Goal: Task Accomplishment & Management: Manage account settings

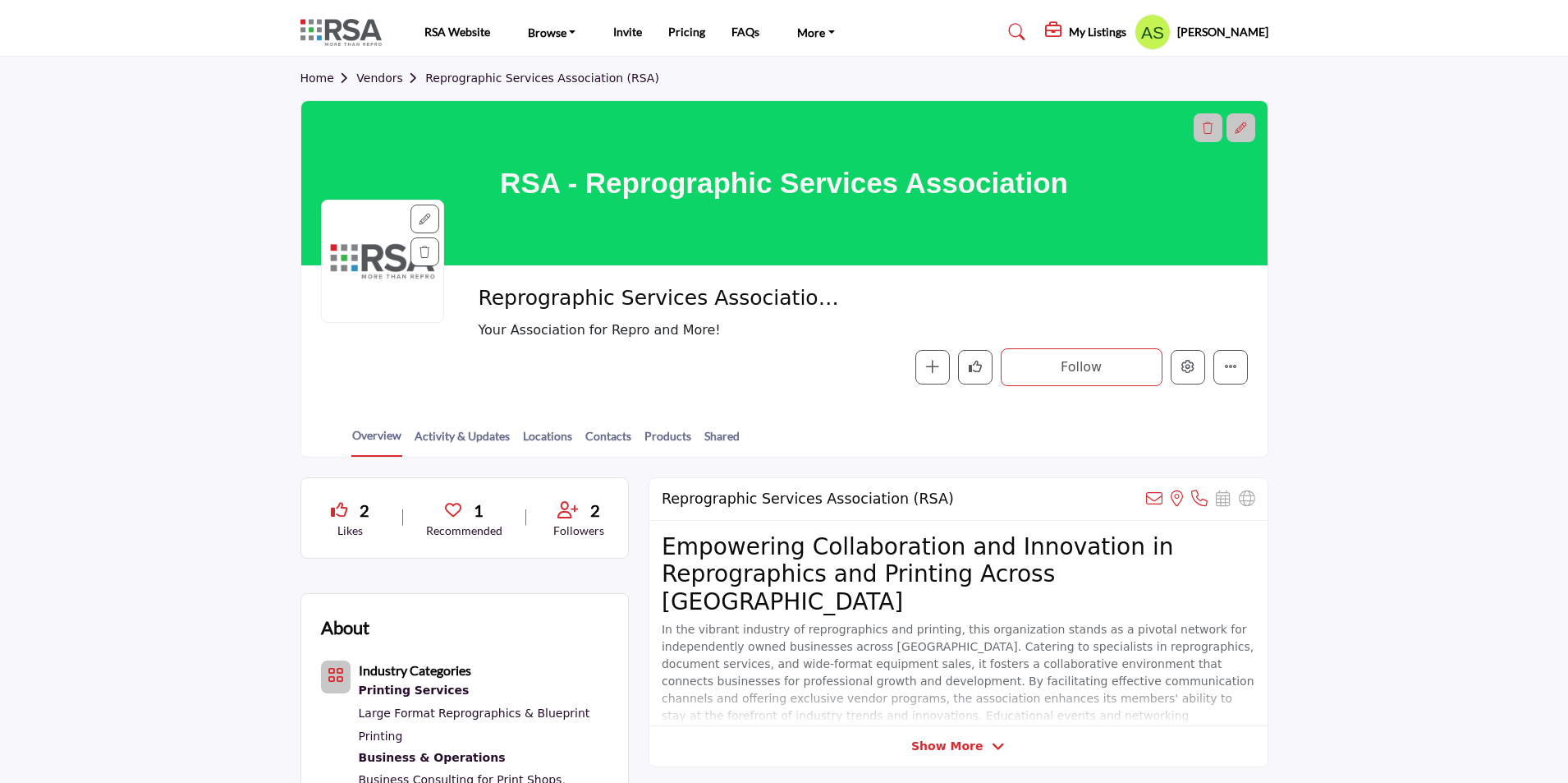
scroll to position [657, 0]
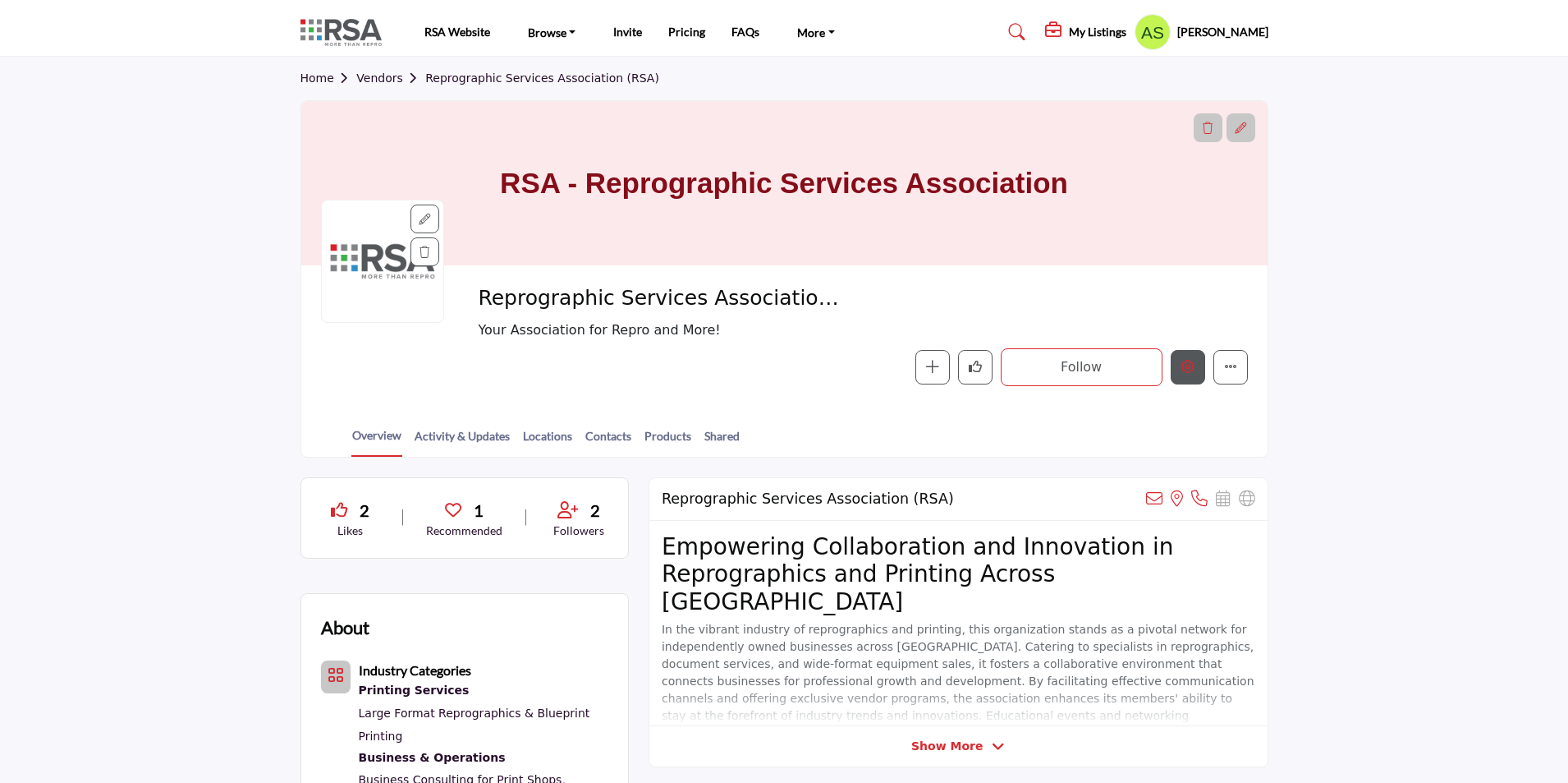
click at [1181, 369] on icon "Edit company" at bounding box center [1186, 365] width 13 height 13
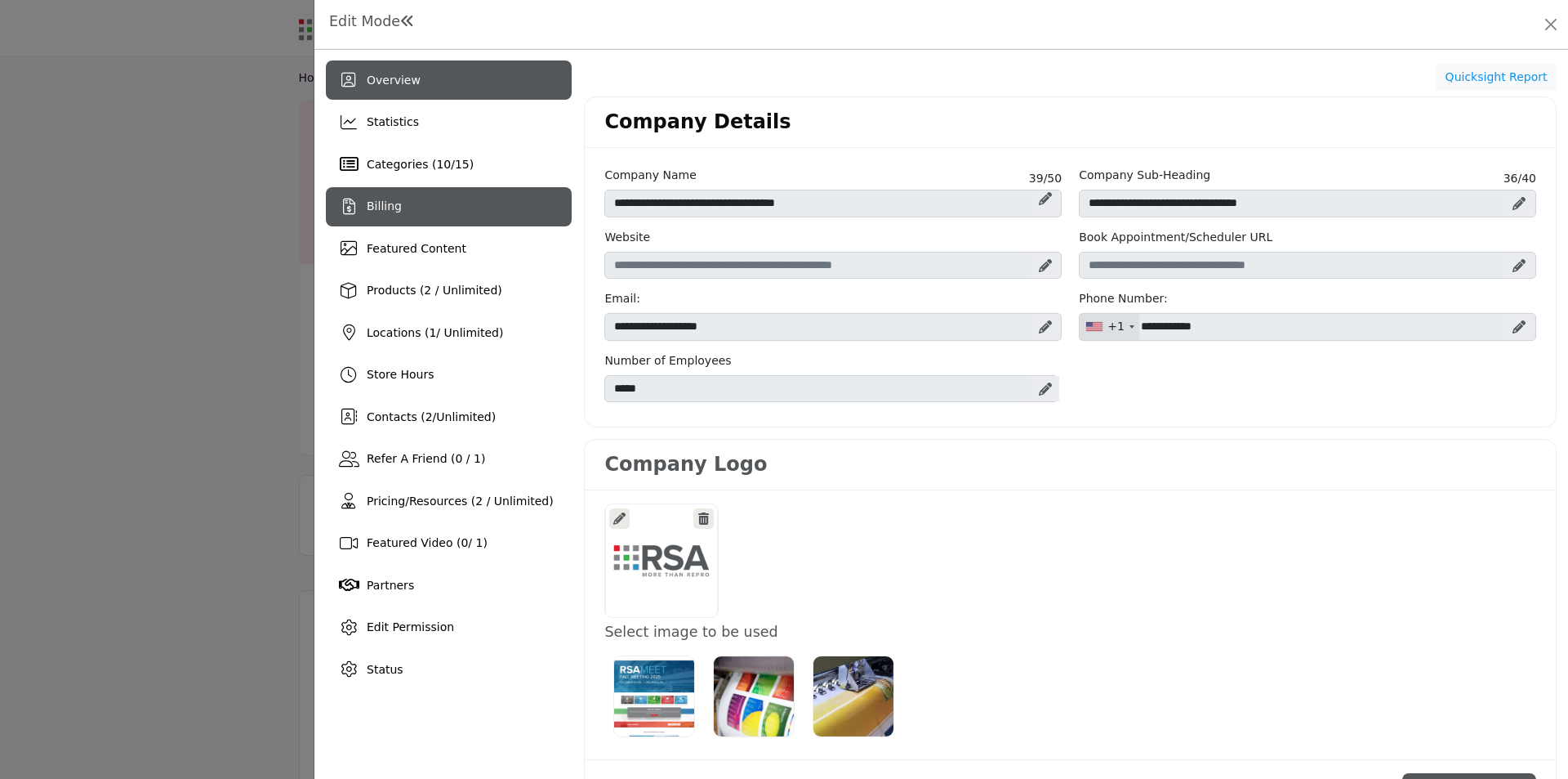
click at [409, 222] on div "Billing" at bounding box center [448, 206] width 246 height 39
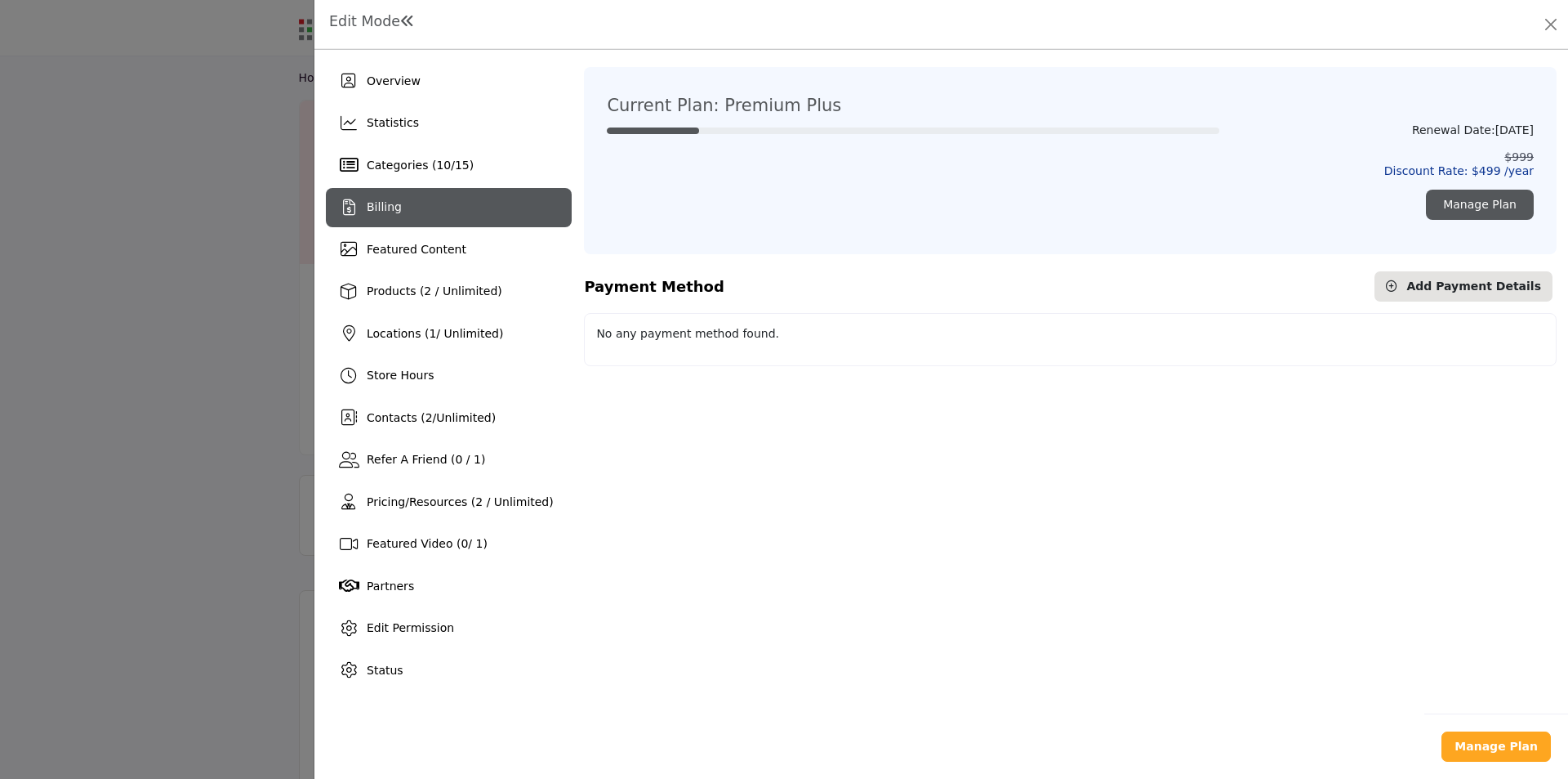
click at [448, 101] on div "Overview Statistics Categories ( 10 / 15 ) Billing Featured Content 1 2 /" at bounding box center [448, 375] width 246 height 628
click at [449, 92] on div "Overview" at bounding box center [448, 80] width 246 height 39
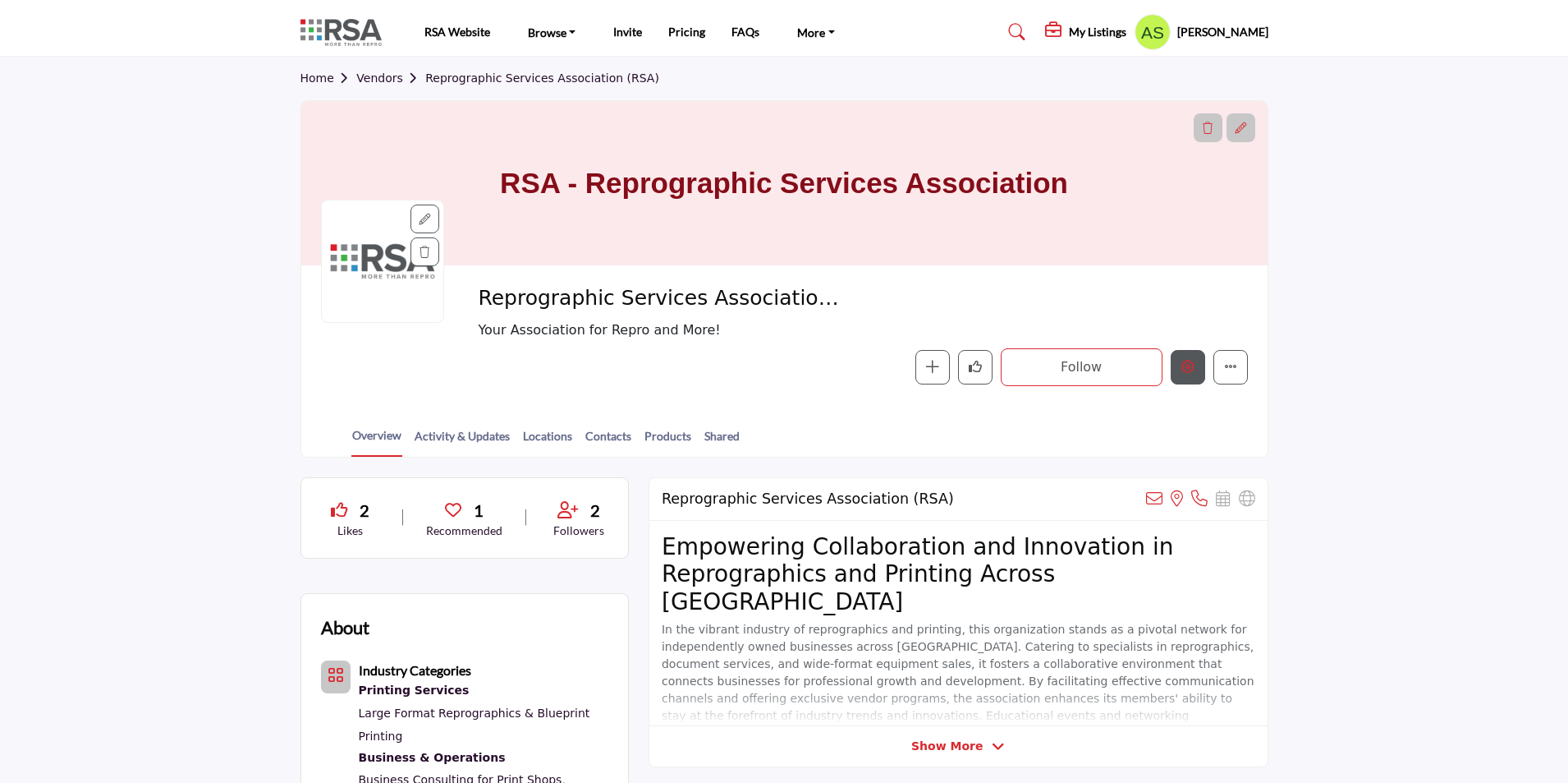
click at [1186, 368] on icon "Edit company" at bounding box center [1186, 365] width 13 height 13
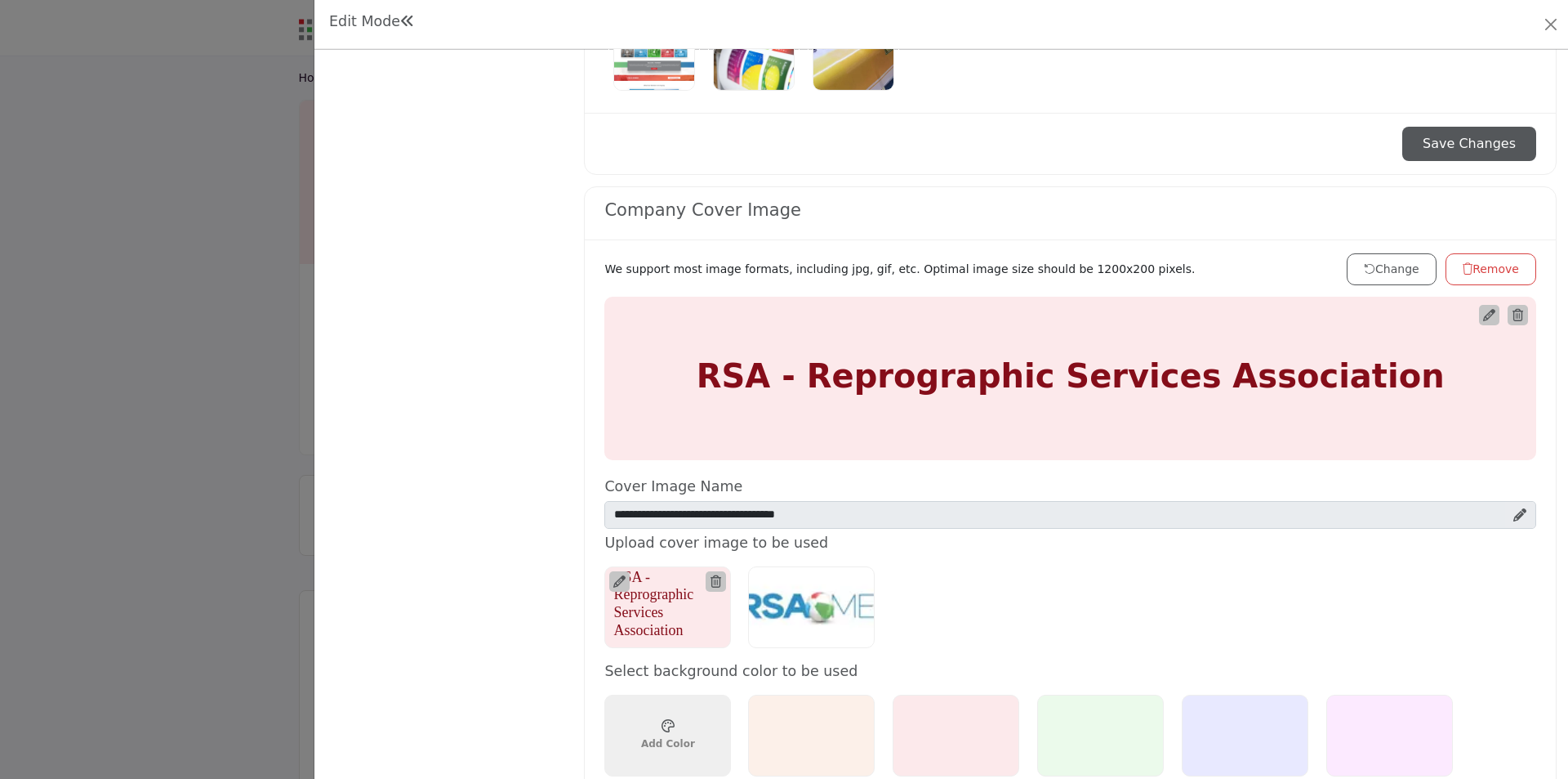
scroll to position [654, 0]
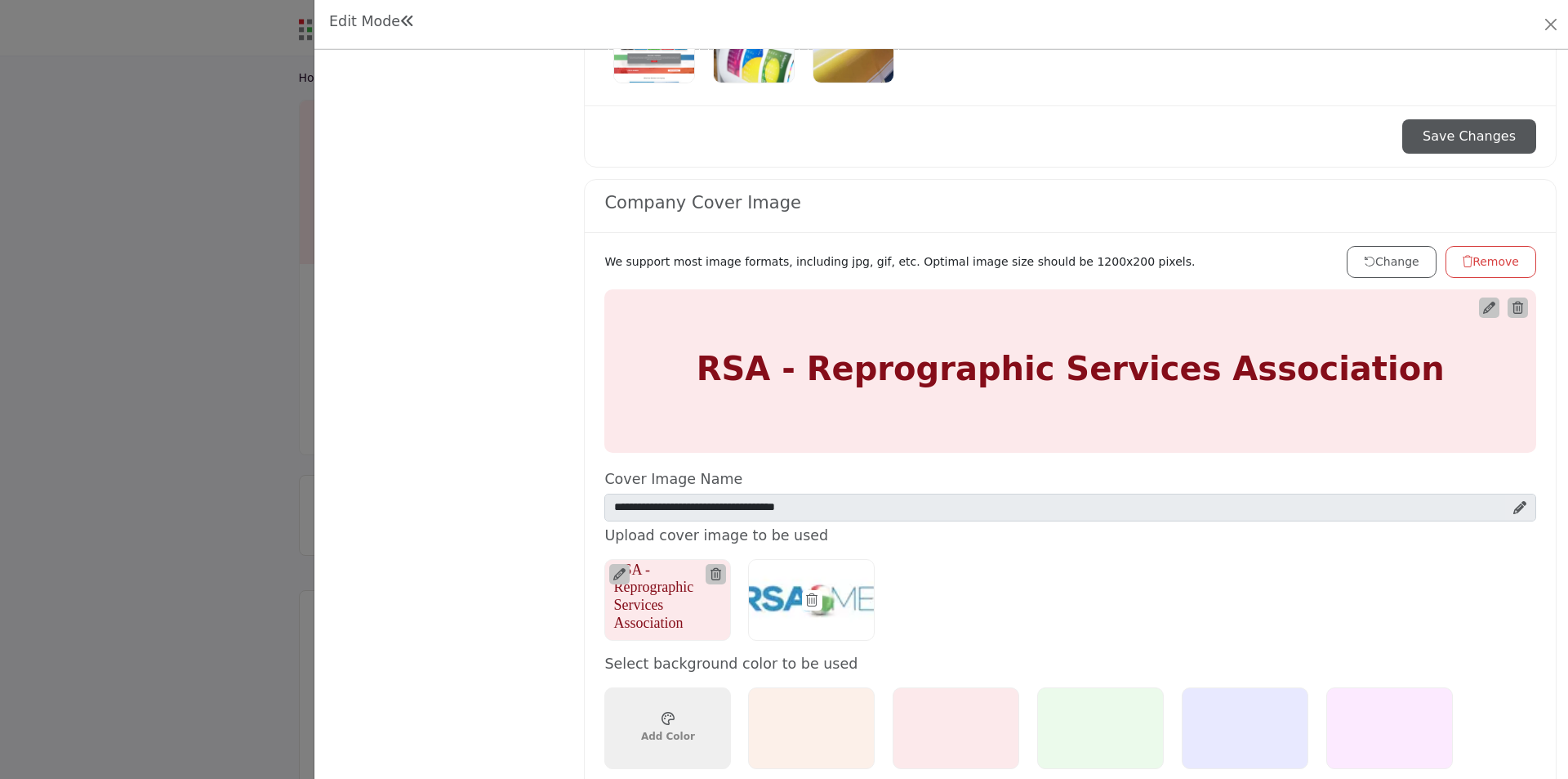
click at [842, 602] on div at bounding box center [811, 600] width 127 height 81
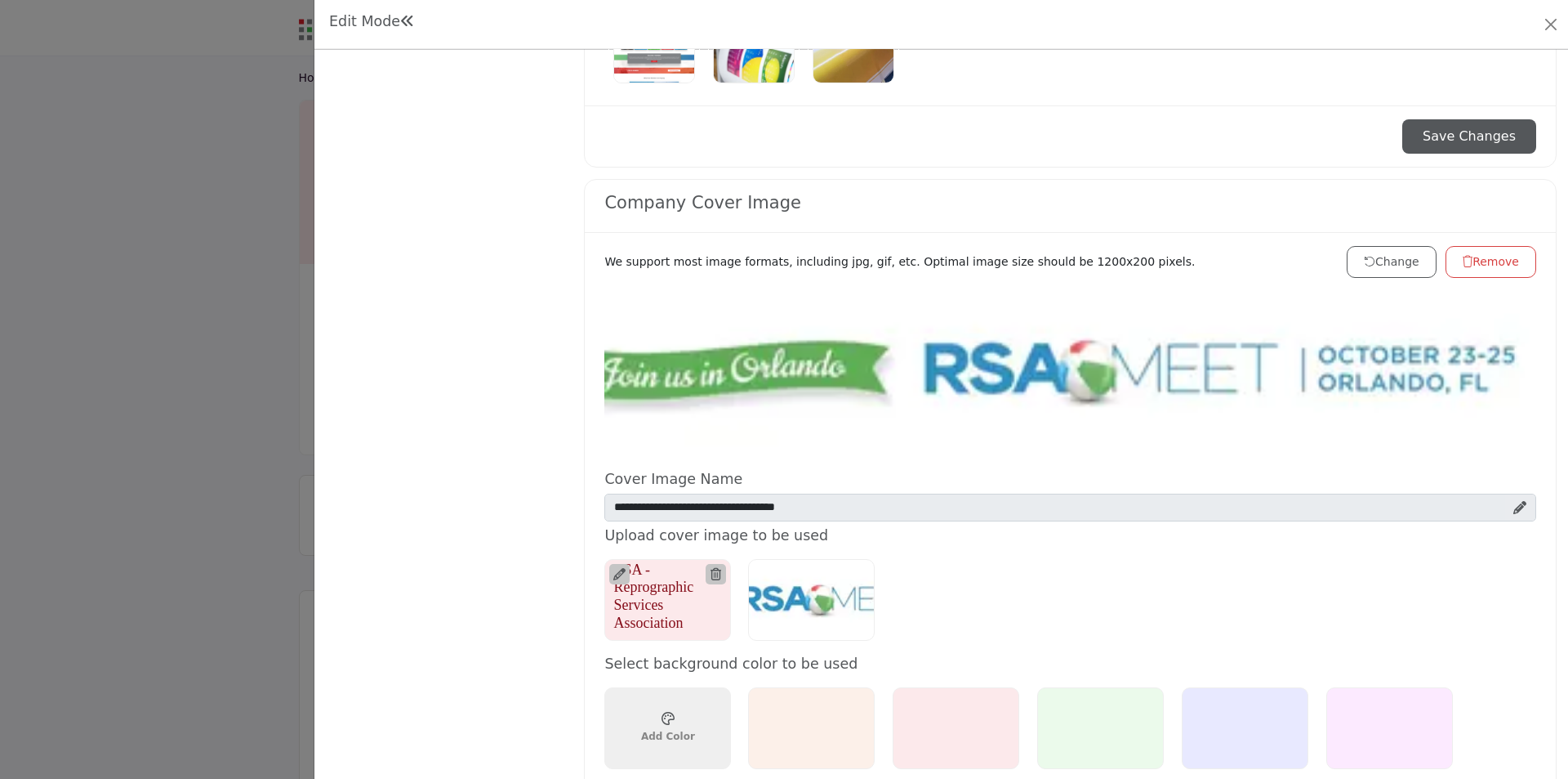
click at [1390, 265] on button "Change" at bounding box center [1392, 262] width 90 height 32
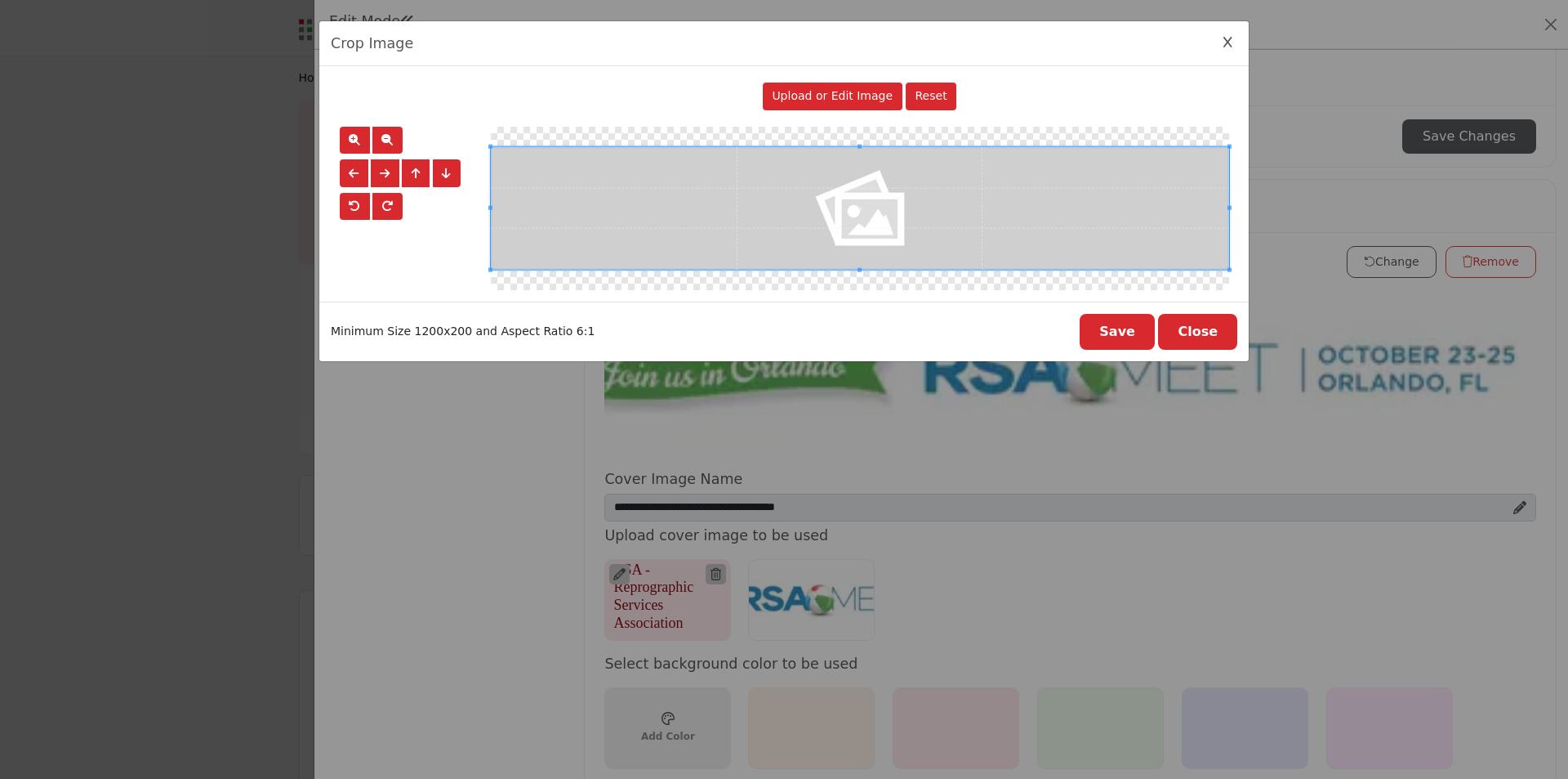
click at [1216, 341] on button "Close" at bounding box center [1198, 331] width 79 height 36
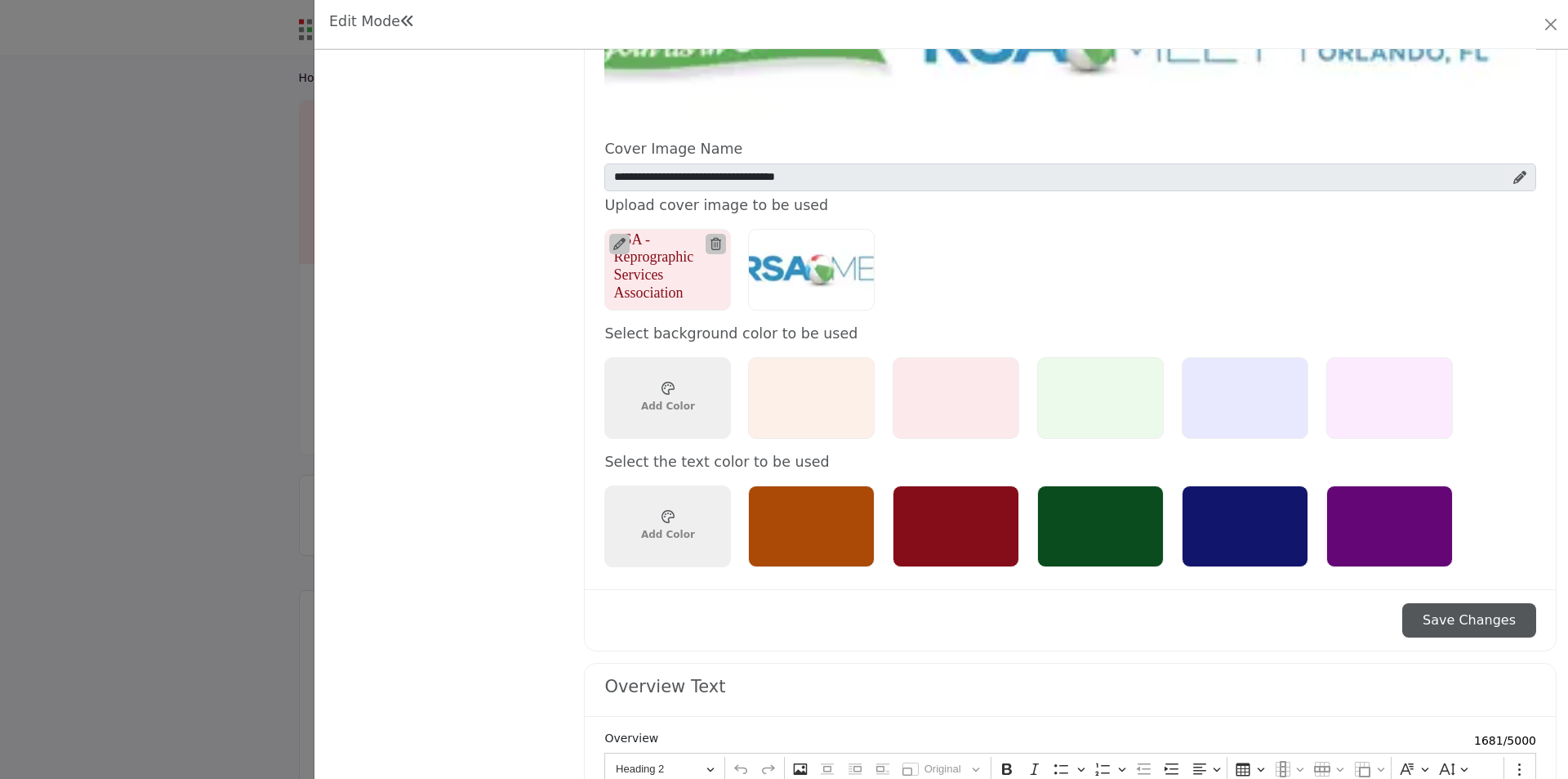
scroll to position [1062, 0]
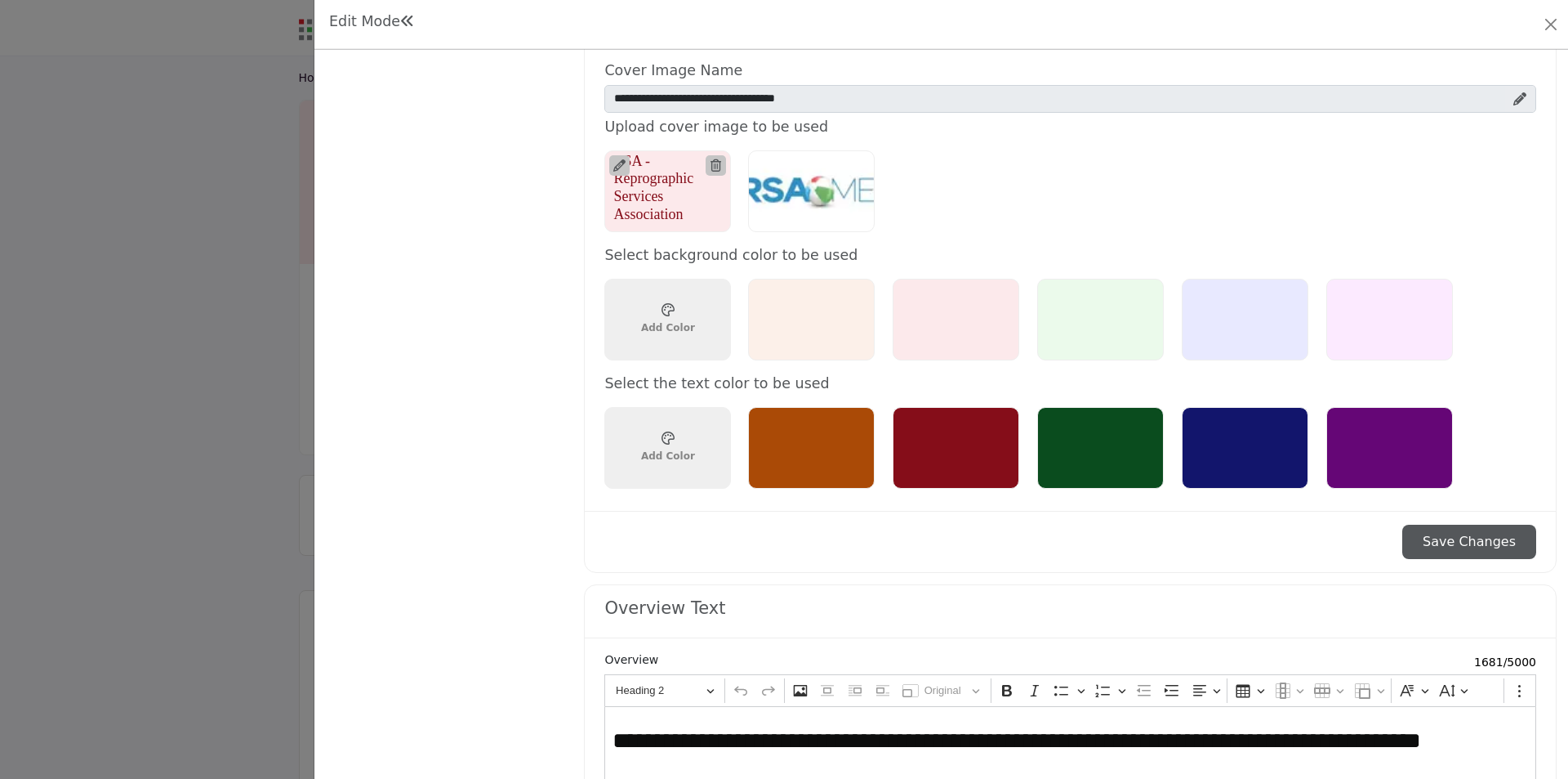
click at [1441, 544] on button "Save Changes" at bounding box center [1469, 541] width 134 height 34
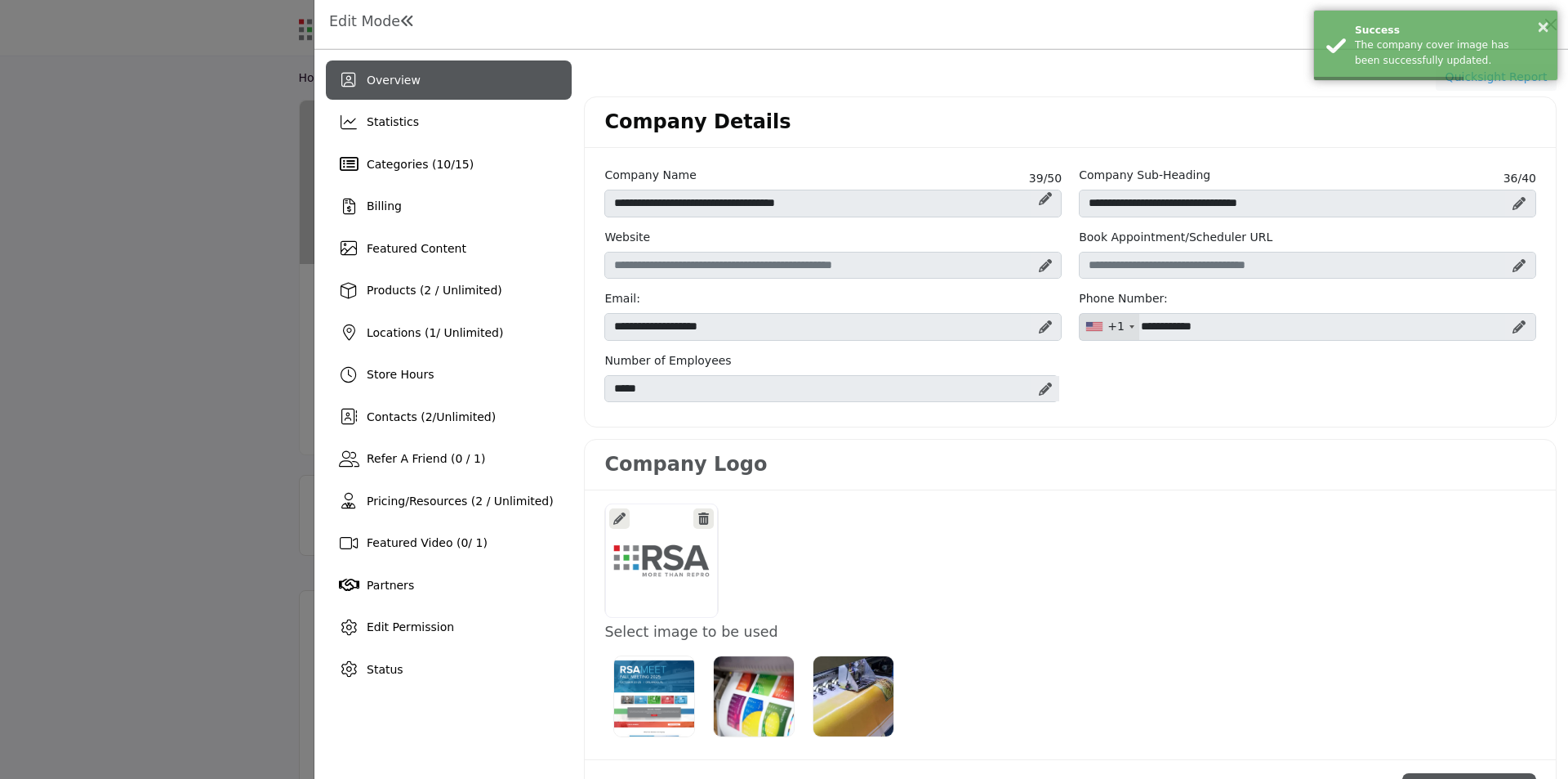
click at [207, 432] on div at bounding box center [784, 390] width 1568 height 779
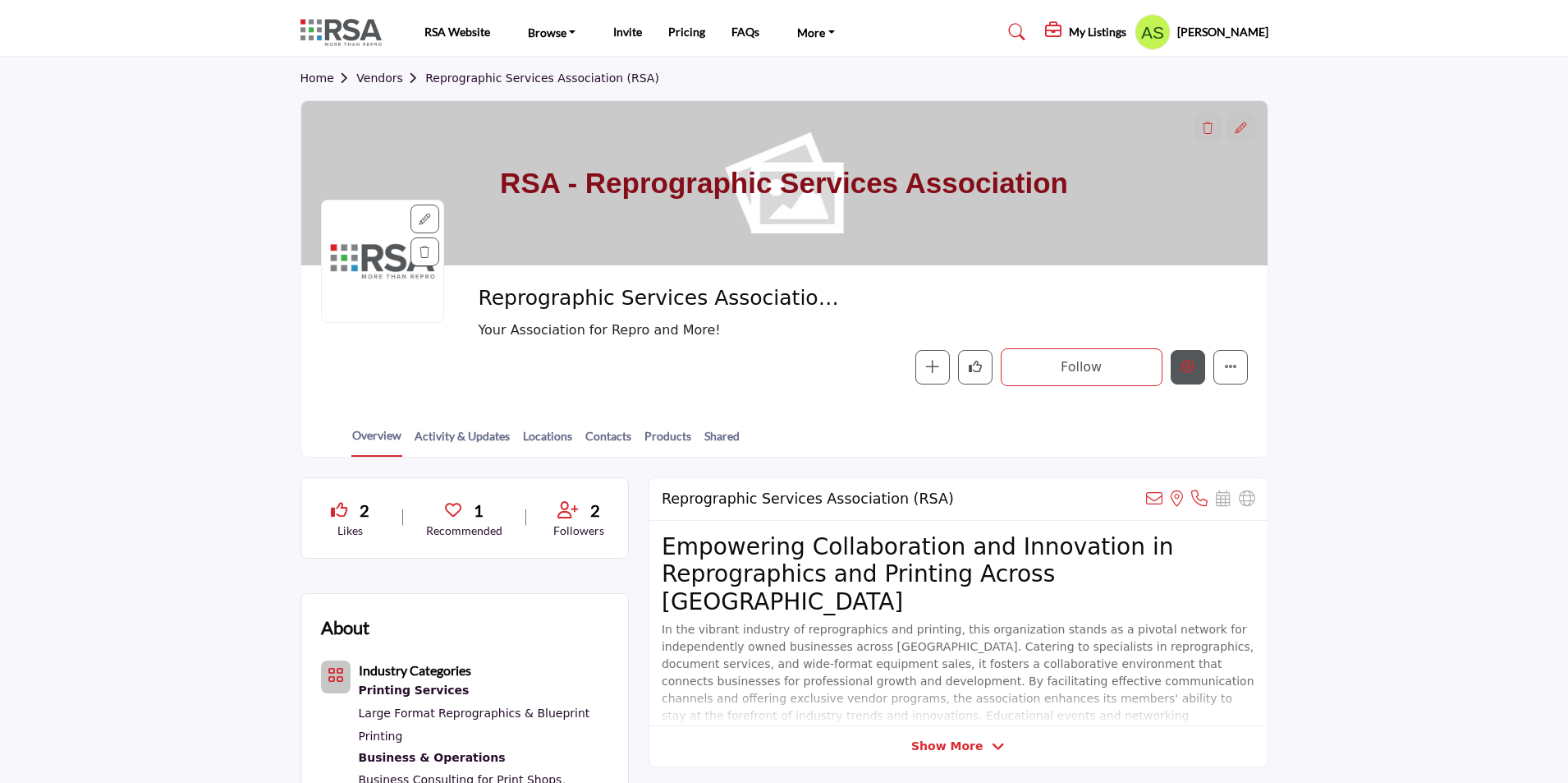
click at [1192, 368] on icon "Edit company" at bounding box center [1186, 365] width 13 height 13
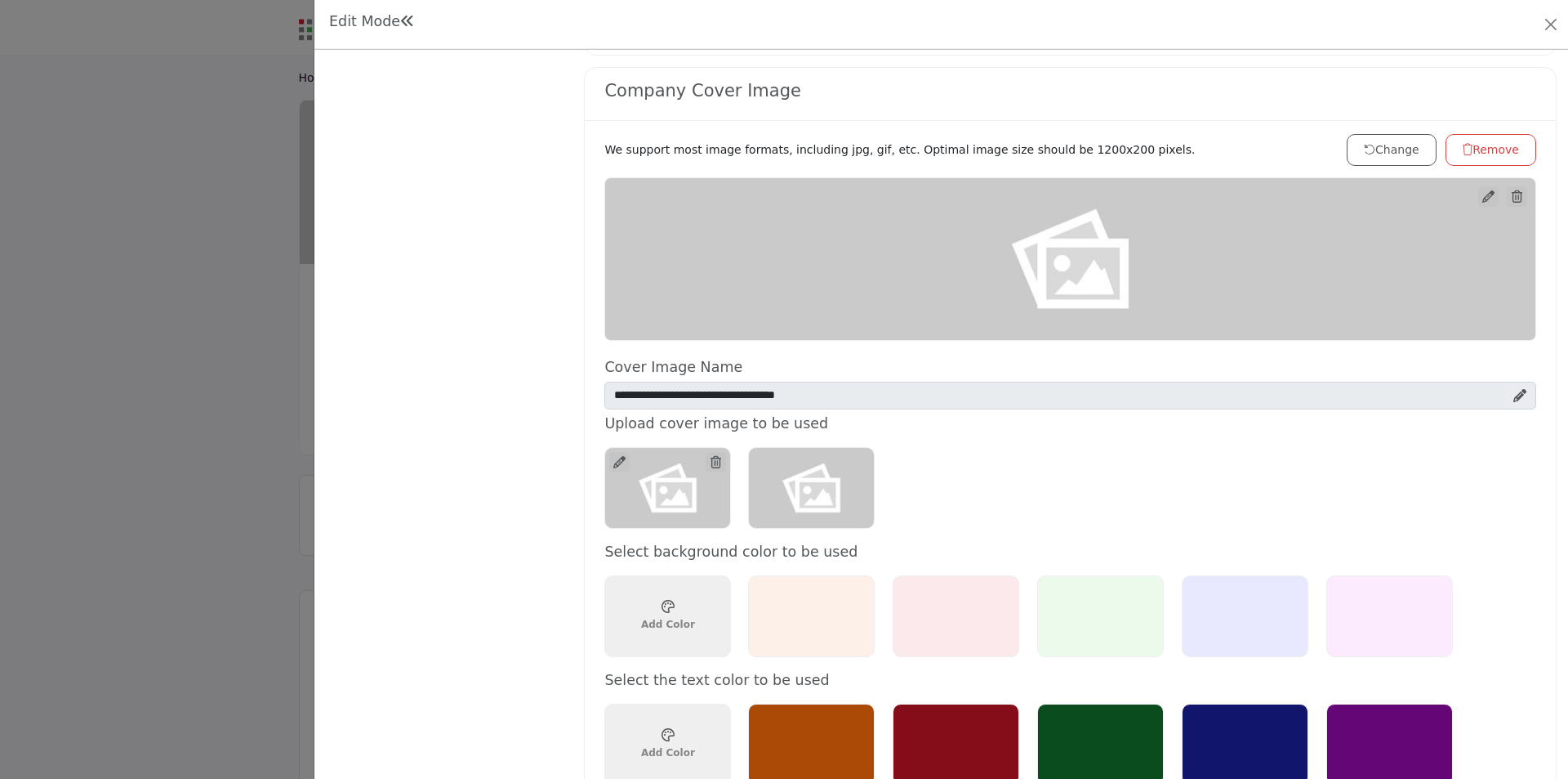
scroll to position [817, 0]
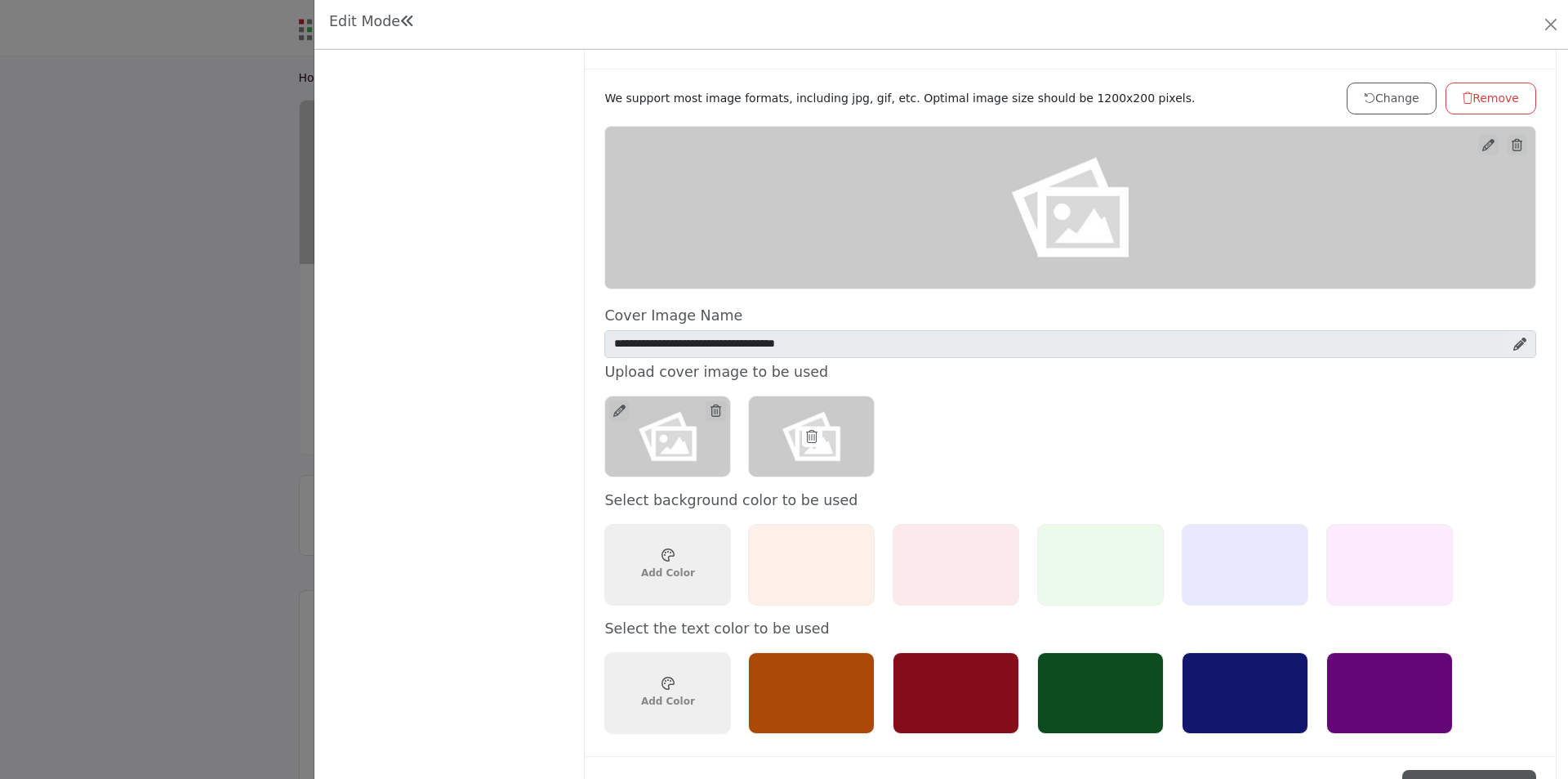
click at [812, 433] on icon at bounding box center [812, 436] width 12 height 13
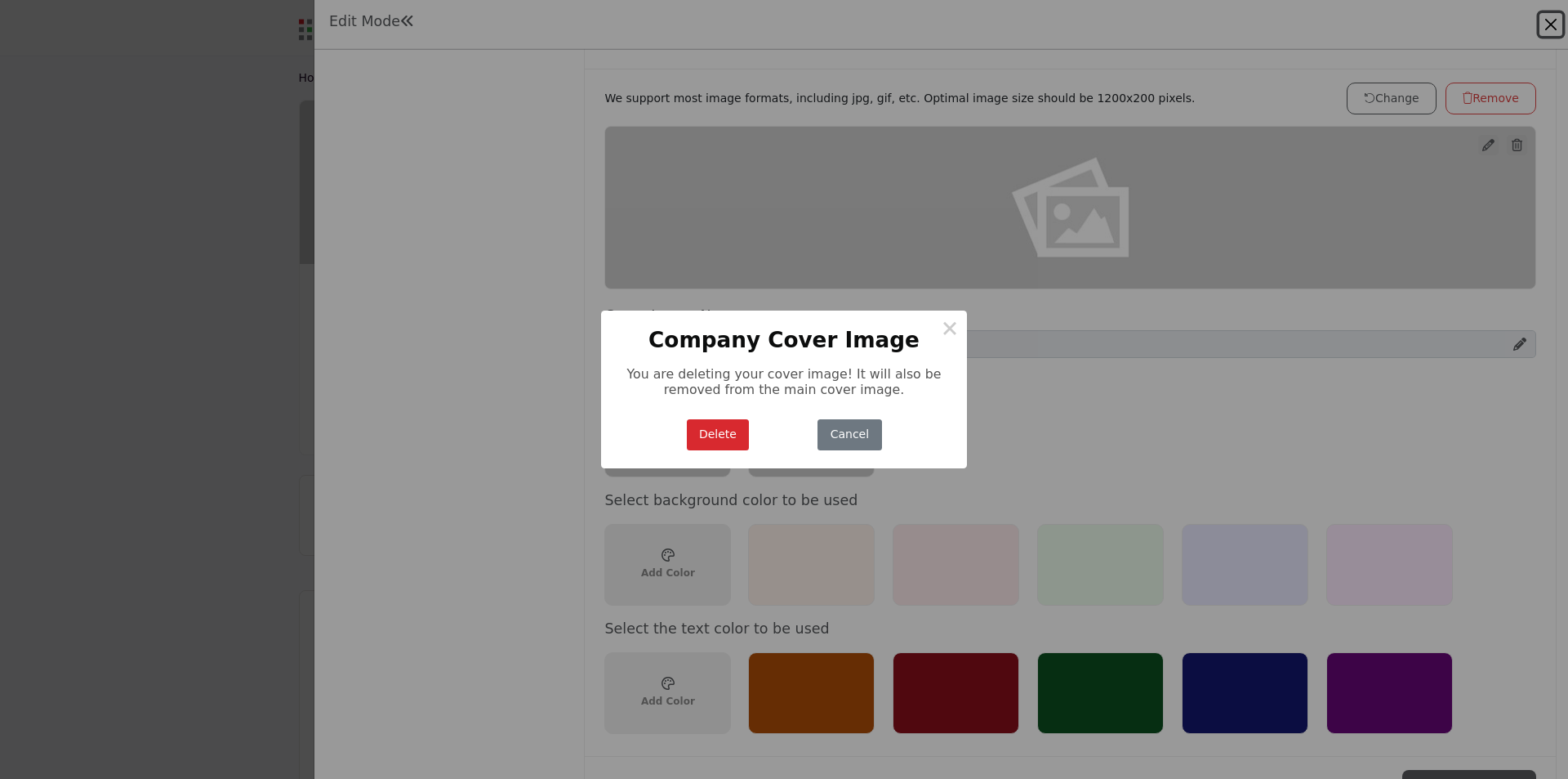
click at [734, 433] on button "Delete" at bounding box center [718, 435] width 63 height 32
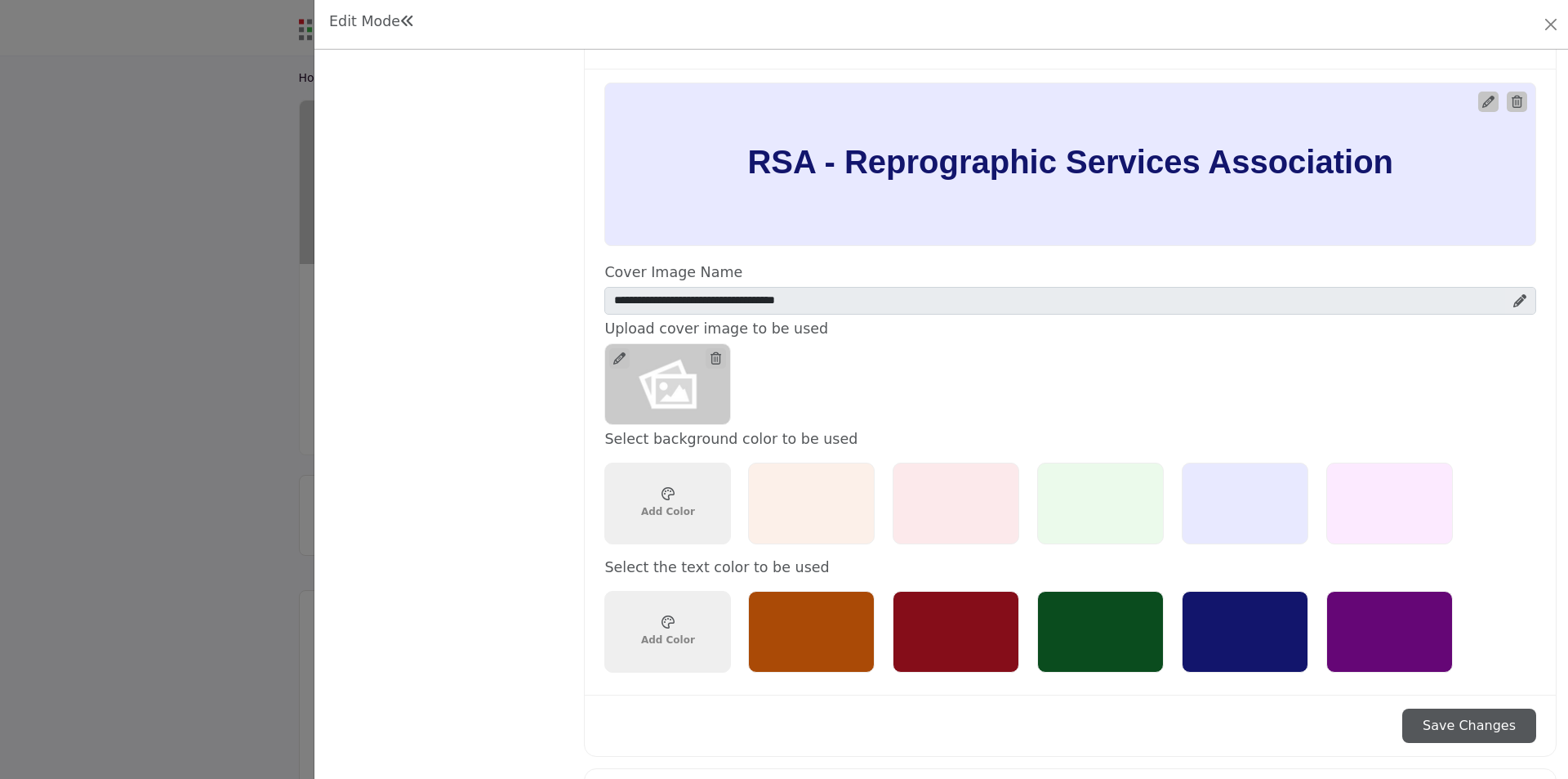
scroll to position [735, 0]
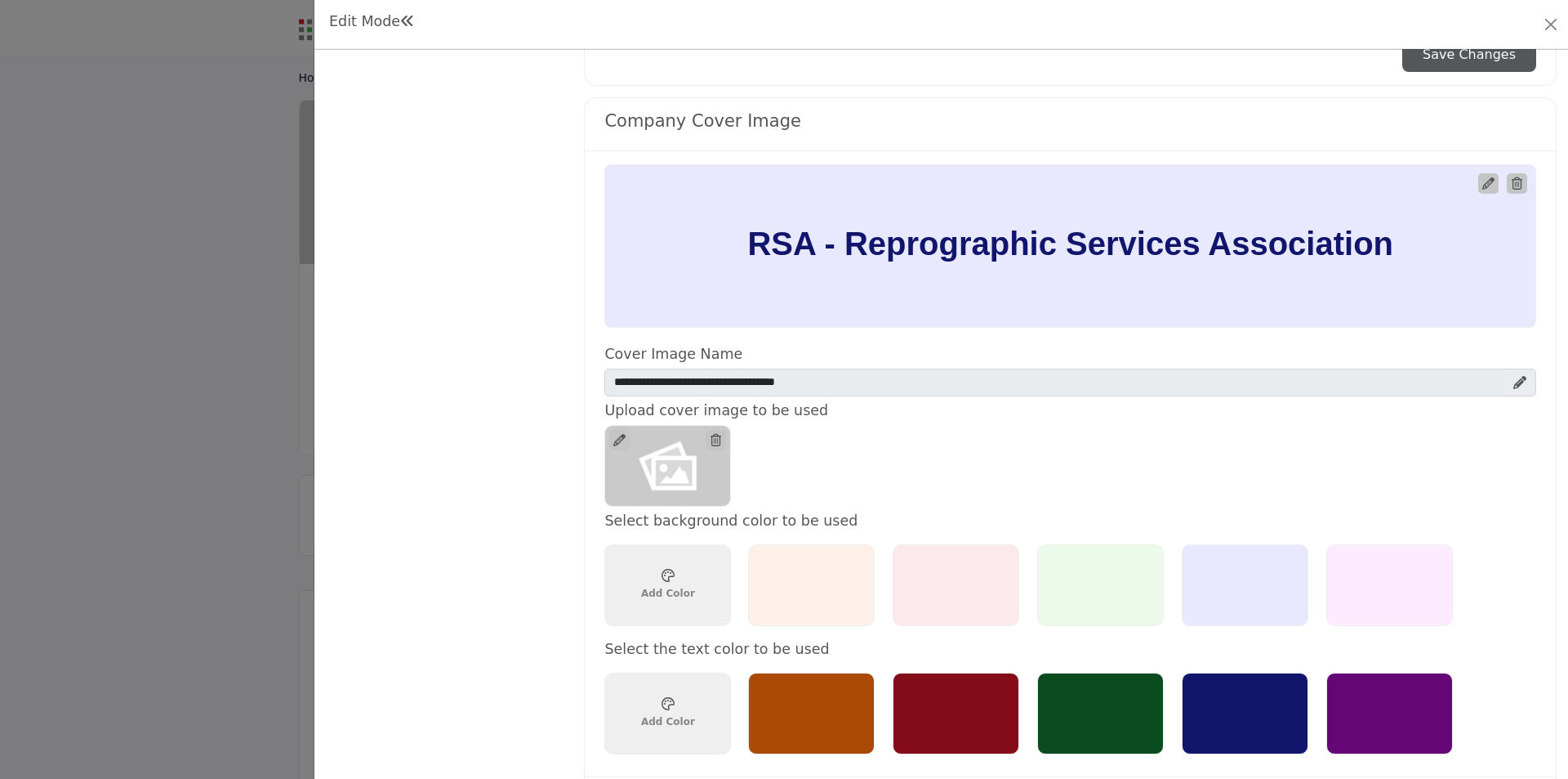
click at [618, 437] on icon at bounding box center [619, 440] width 13 height 13
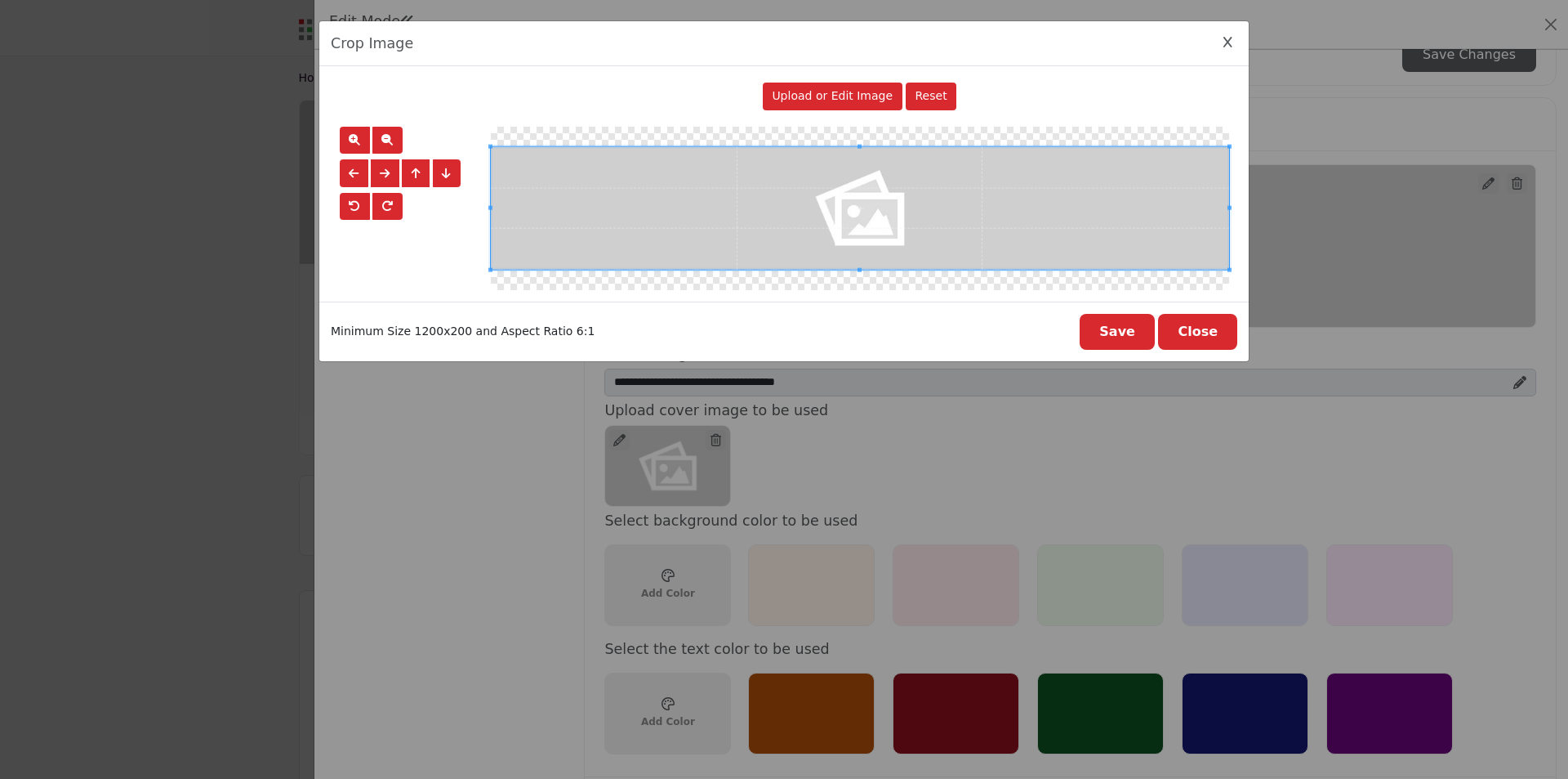
click at [835, 100] on span "Upload or Edit Image" at bounding box center [832, 95] width 121 height 13
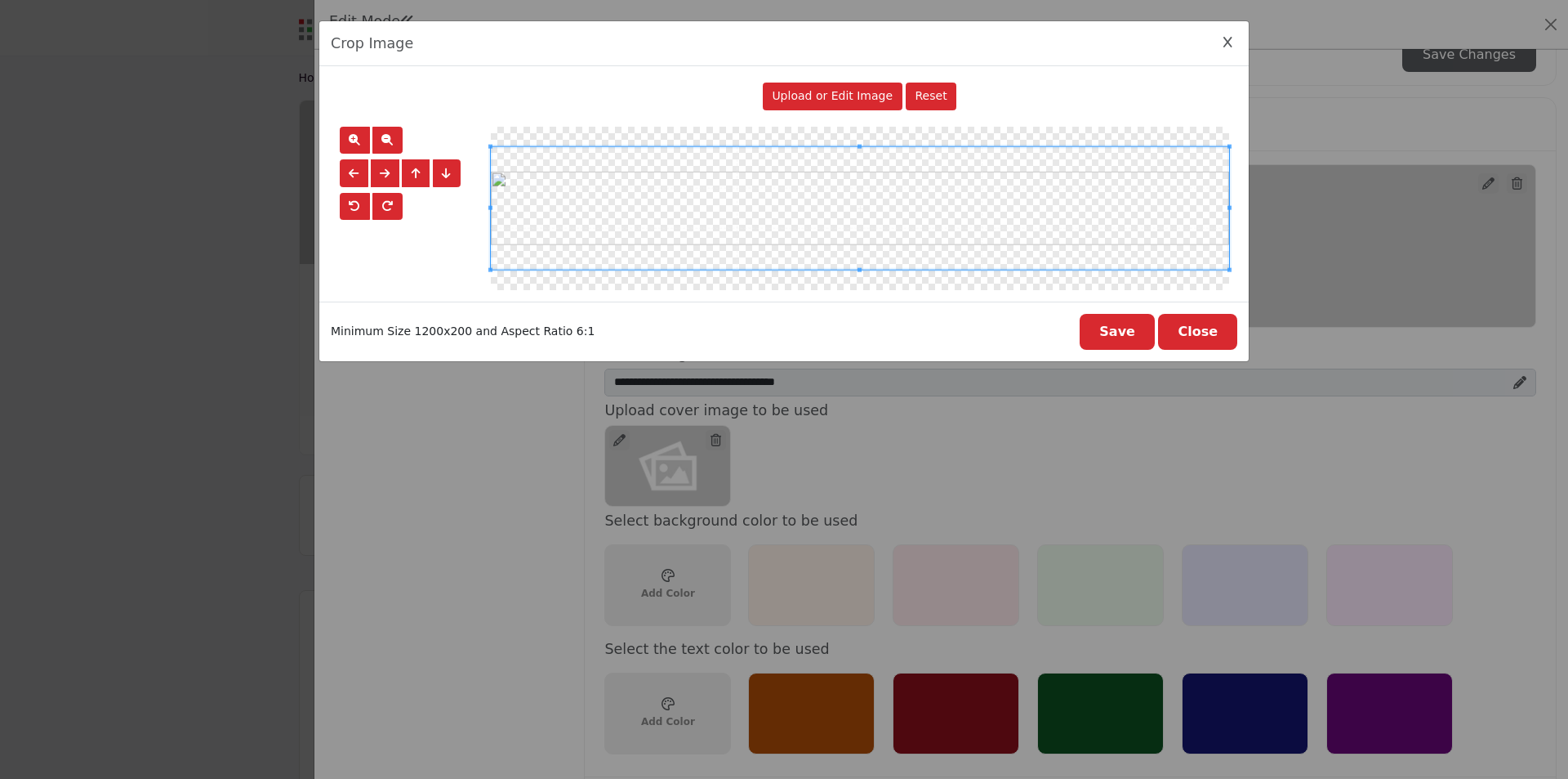
click at [1128, 334] on button "Save" at bounding box center [1118, 331] width 76 height 36
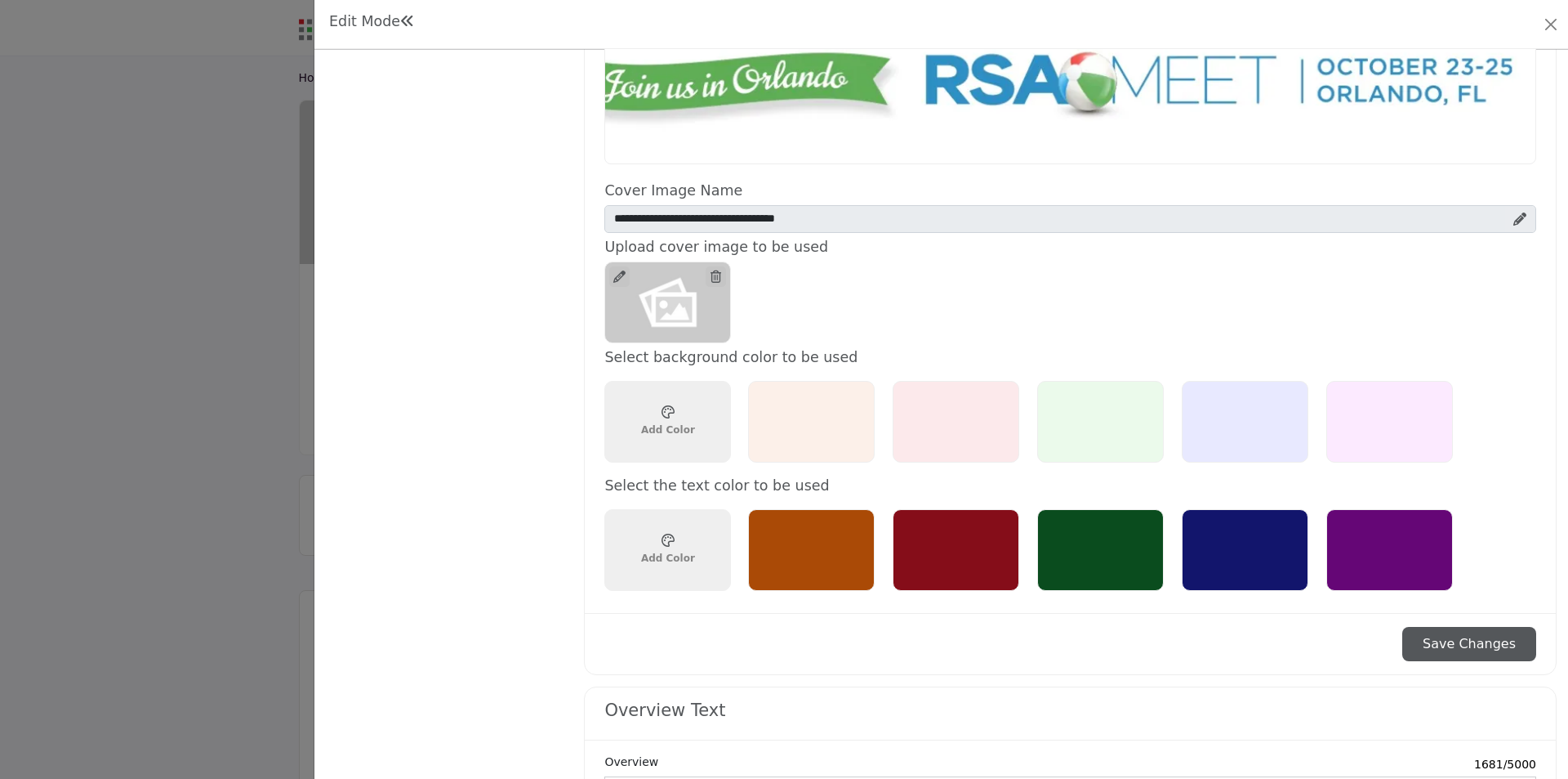
scroll to position [1062, 0]
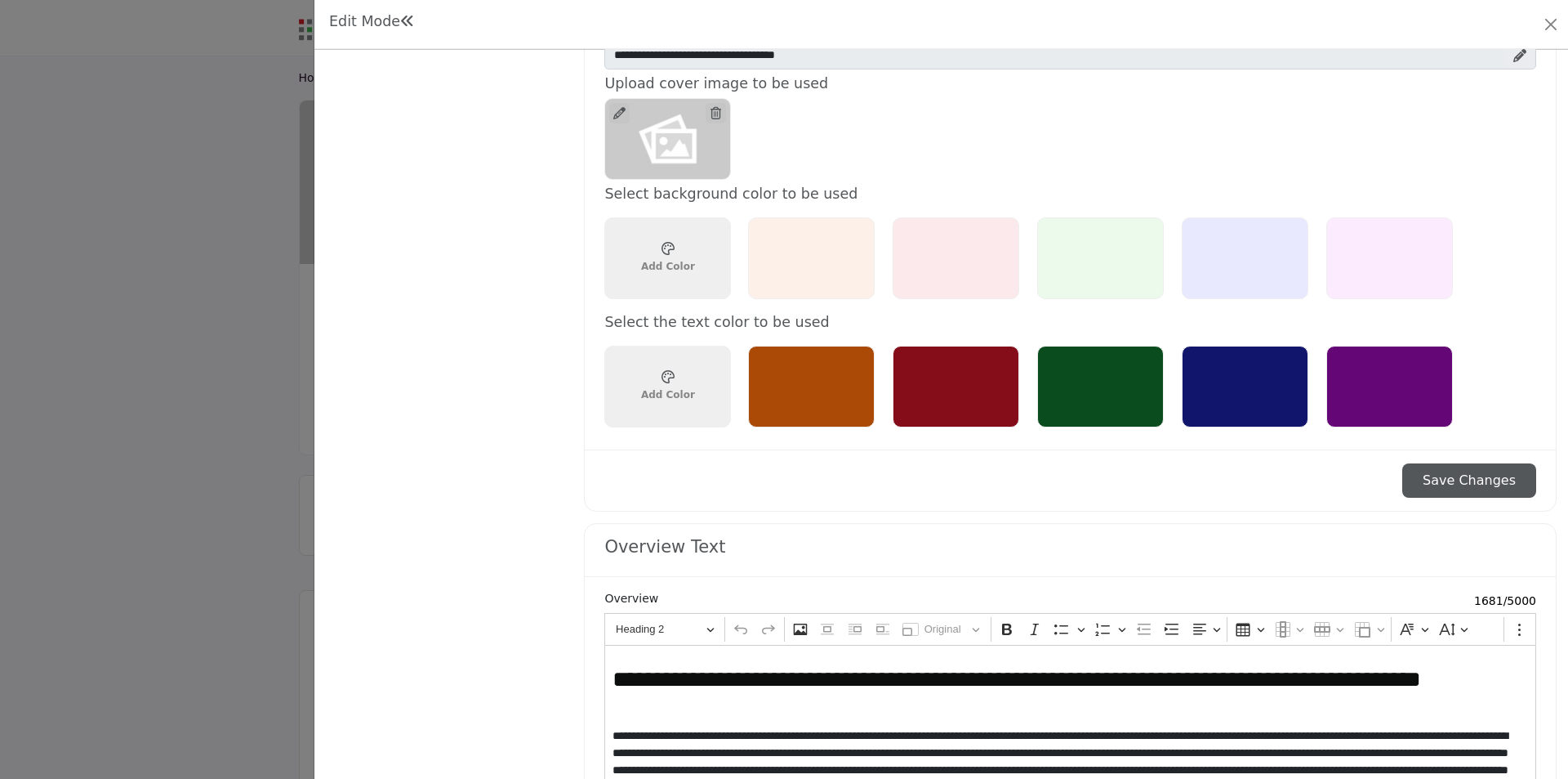
click at [1461, 484] on button "Save Changes" at bounding box center [1469, 480] width 134 height 34
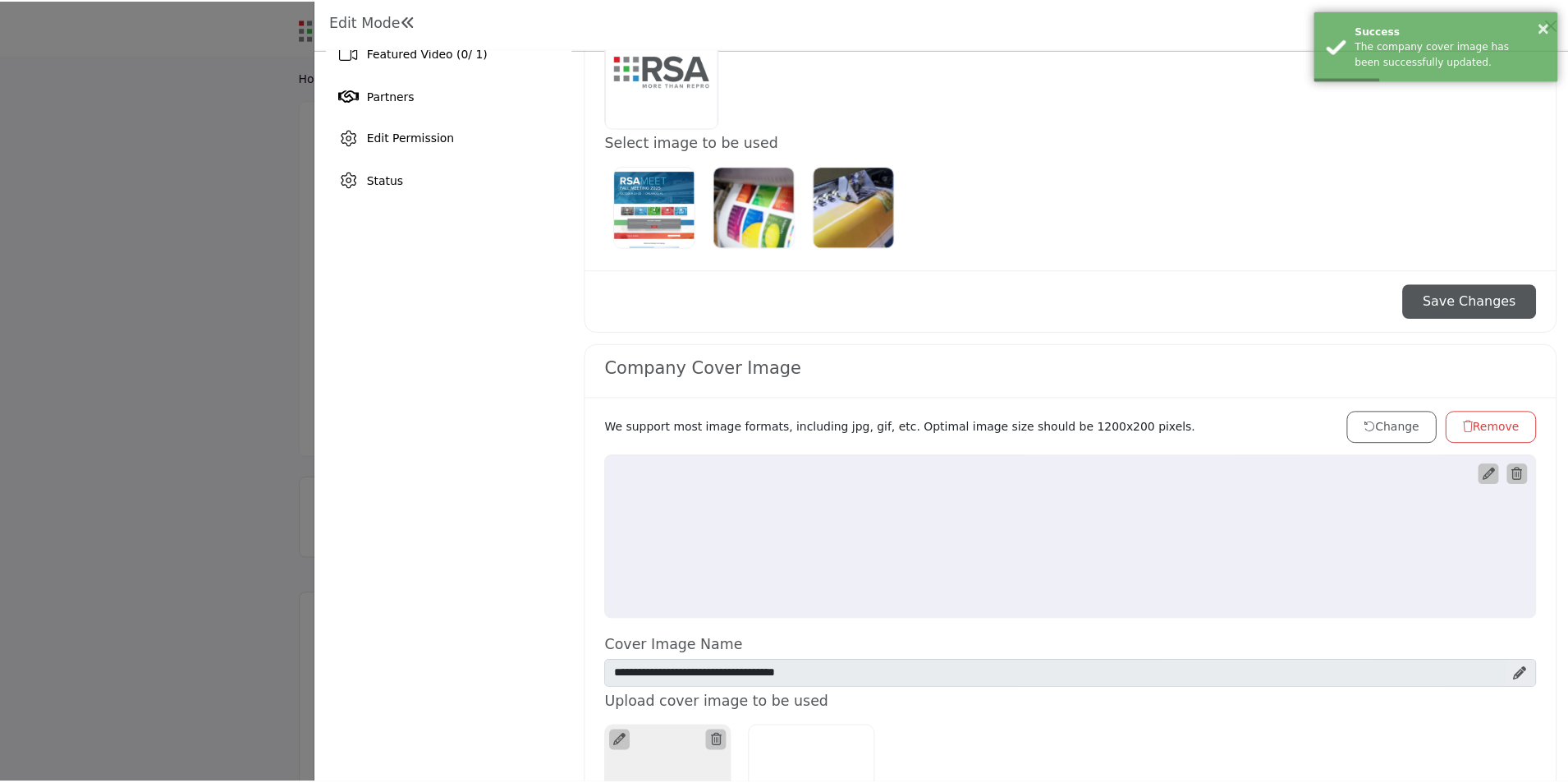
scroll to position [657, 0]
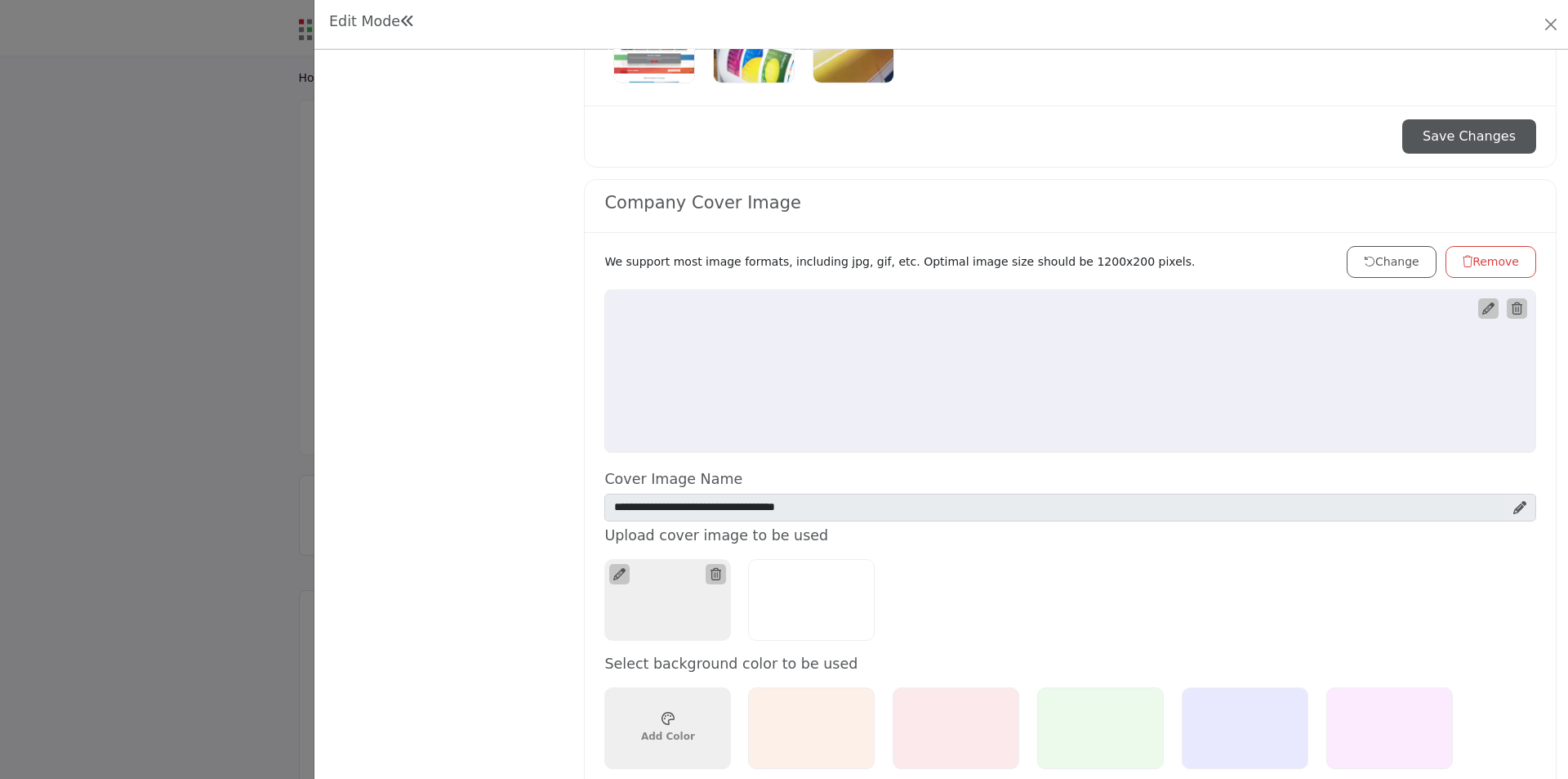
click at [50, 383] on div at bounding box center [784, 390] width 1568 height 779
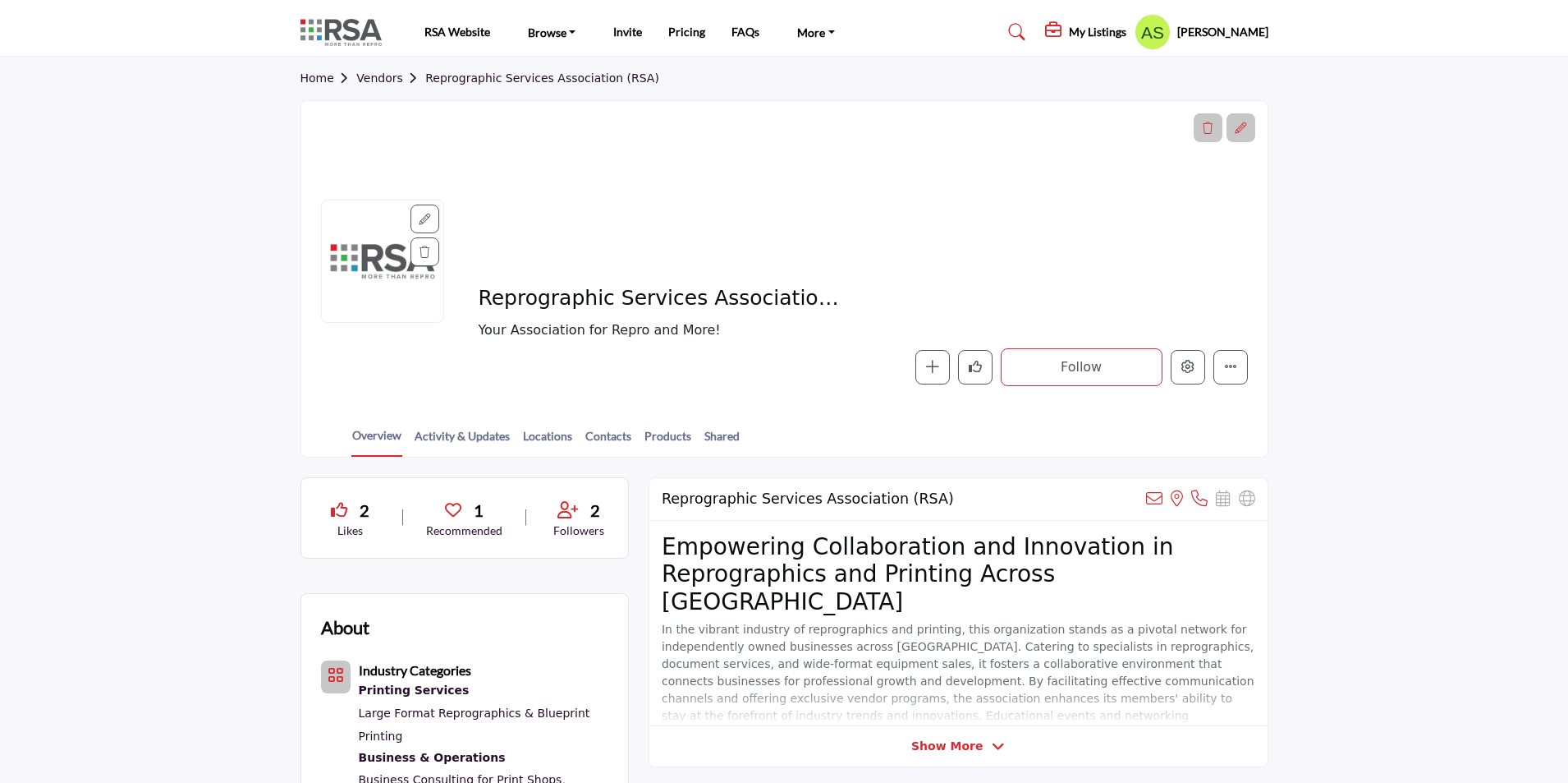
drag, startPoint x: 0, startPoint y: 0, endPoint x: 1244, endPoint y: 131, distance: 1250.9
click at [1244, 131] on icon at bounding box center [1240, 129] width 12 height 12
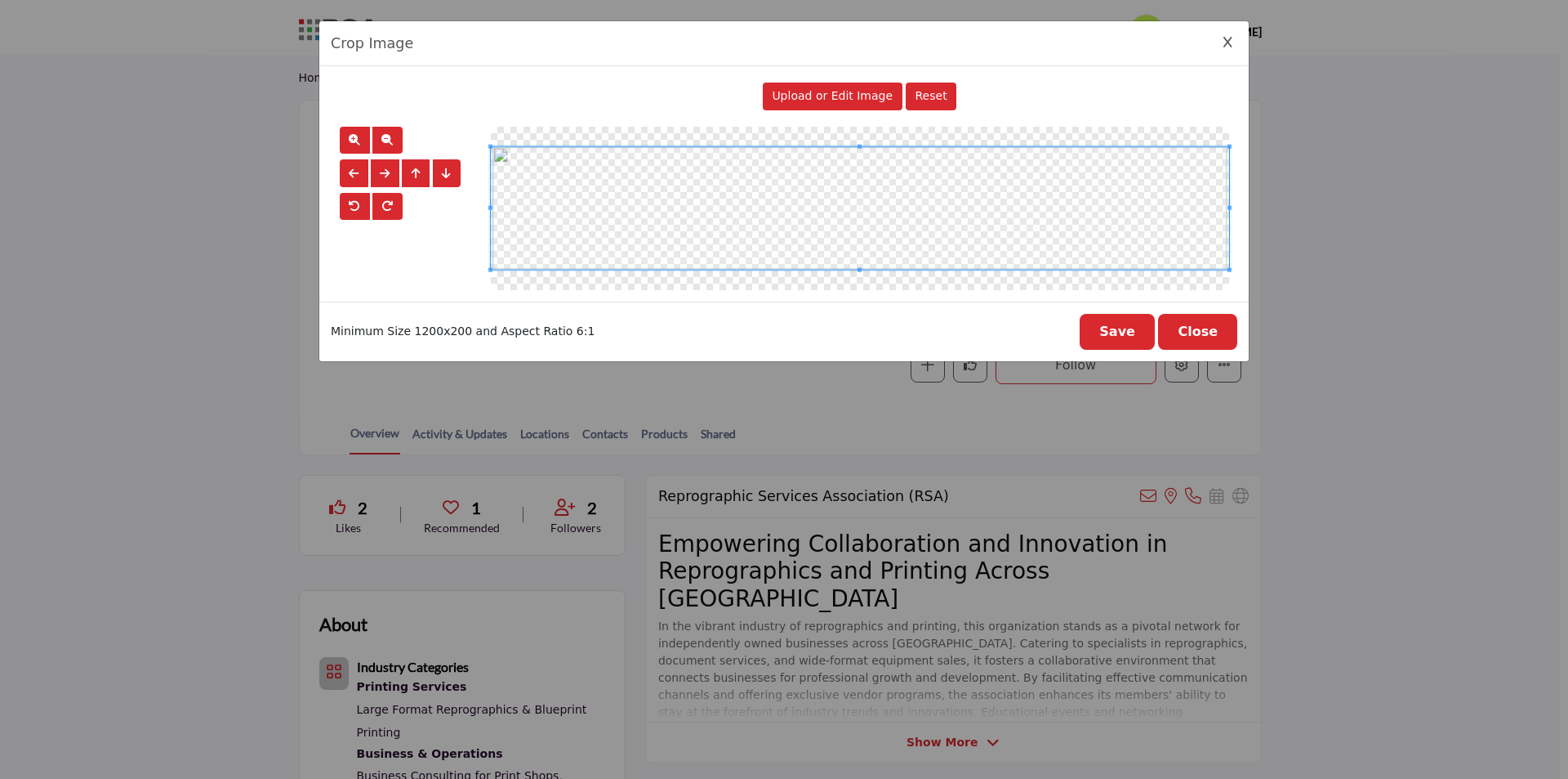
click at [1201, 342] on button "Close" at bounding box center [1198, 331] width 79 height 36
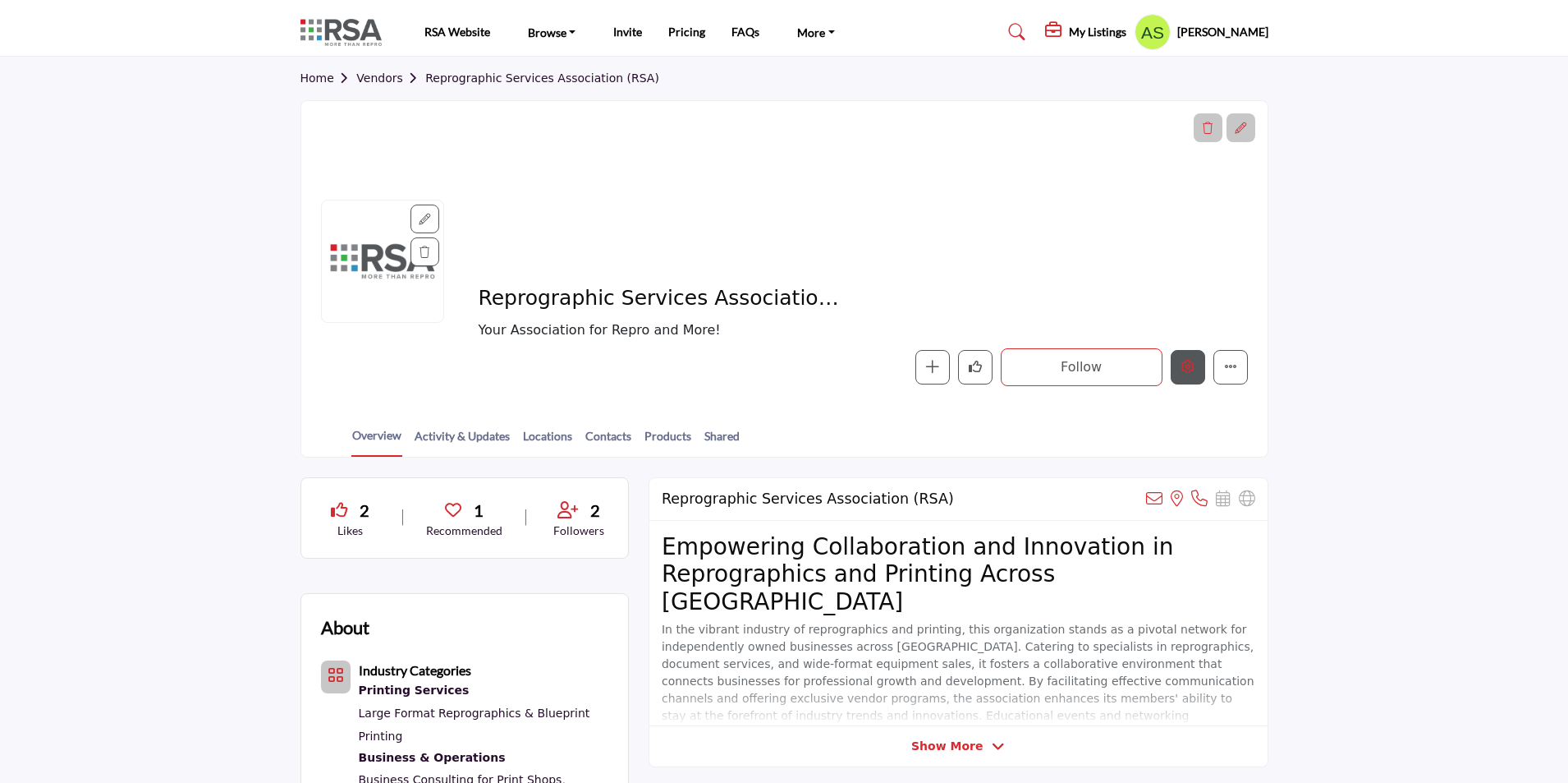
click at [1193, 377] on button "Edit company" at bounding box center [1187, 366] width 34 height 34
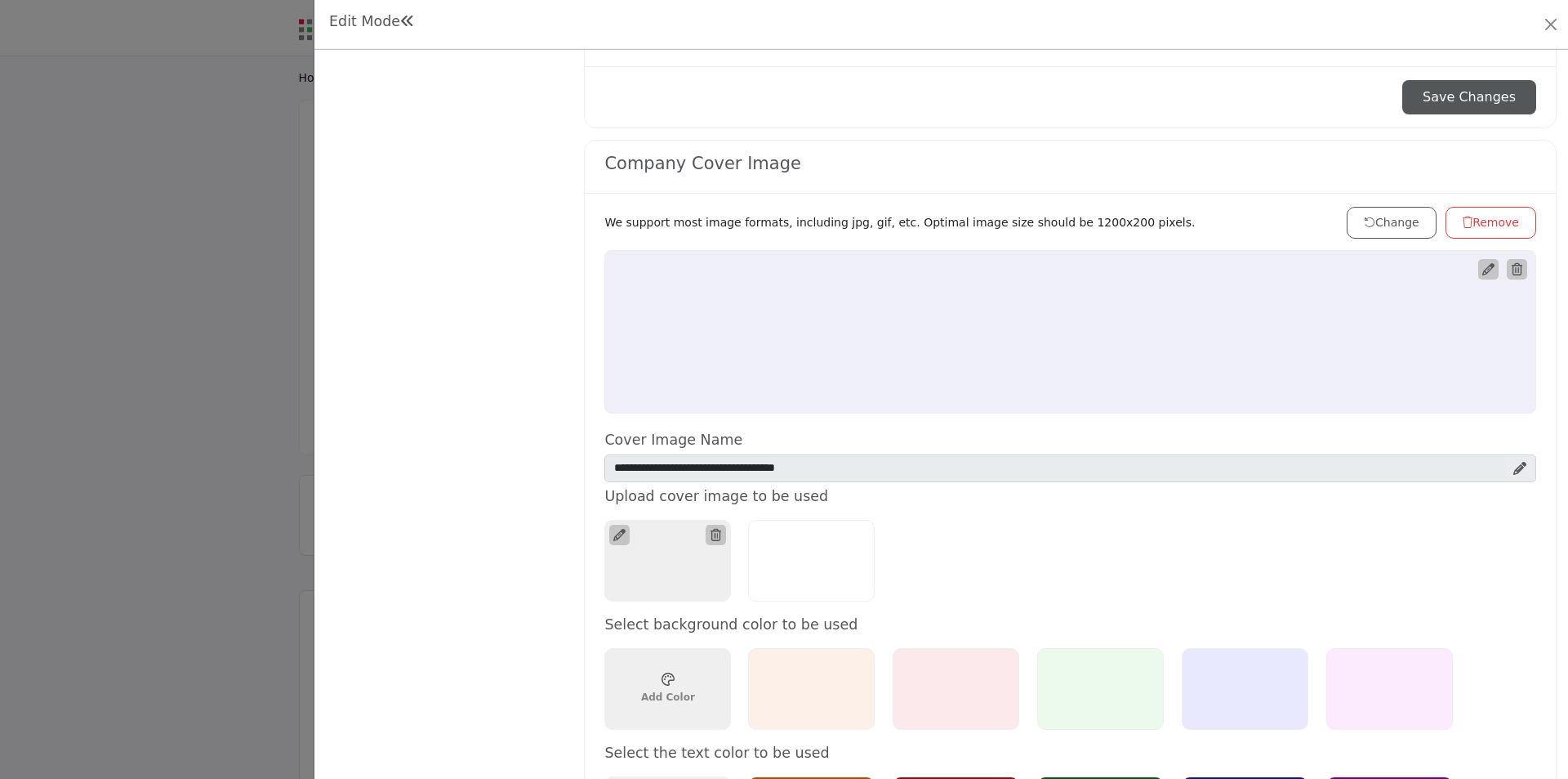
scroll to position [899, 0]
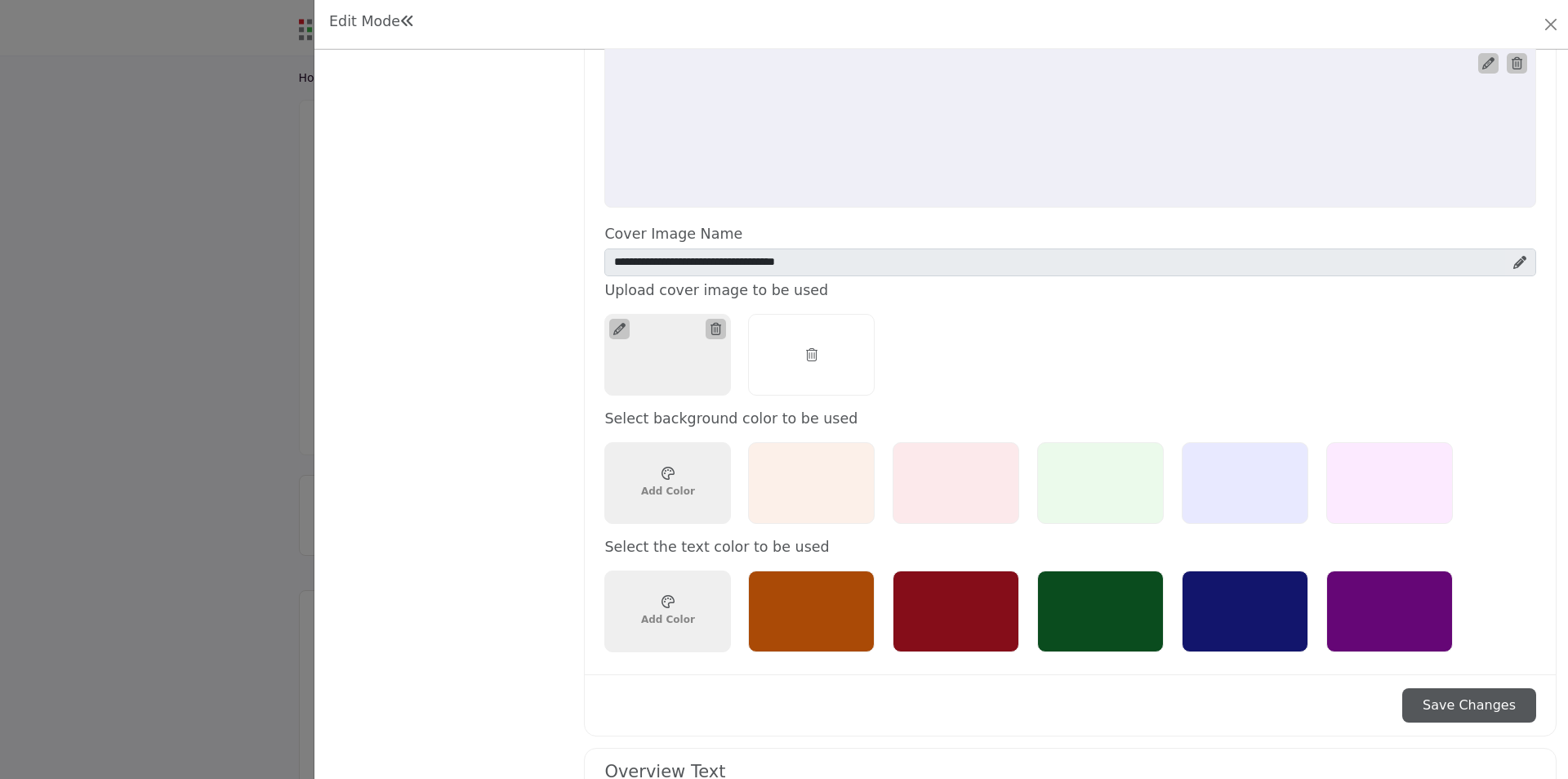
click at [808, 353] on icon at bounding box center [812, 354] width 12 height 13
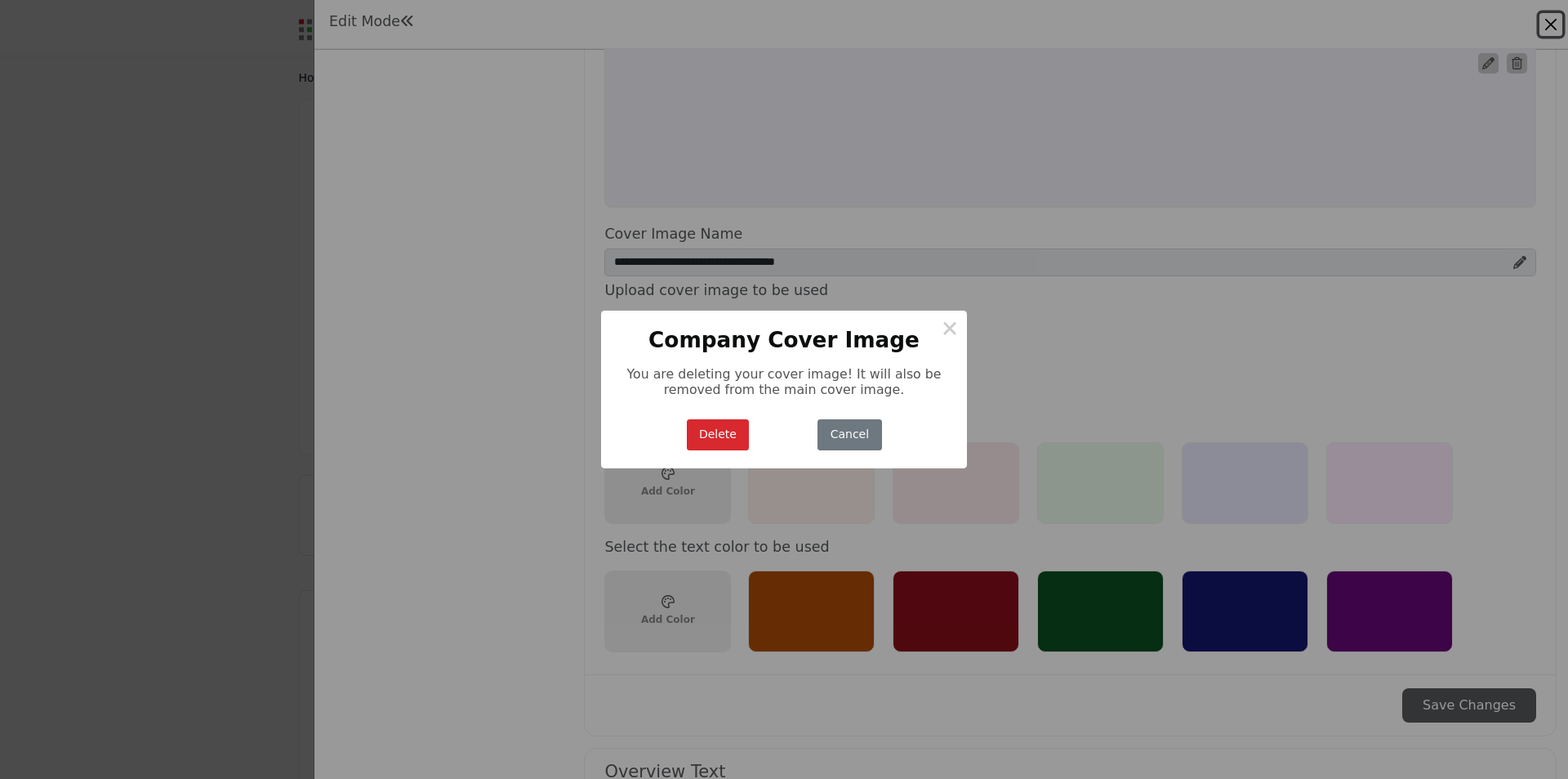
click at [705, 434] on button "Delete" at bounding box center [718, 435] width 63 height 32
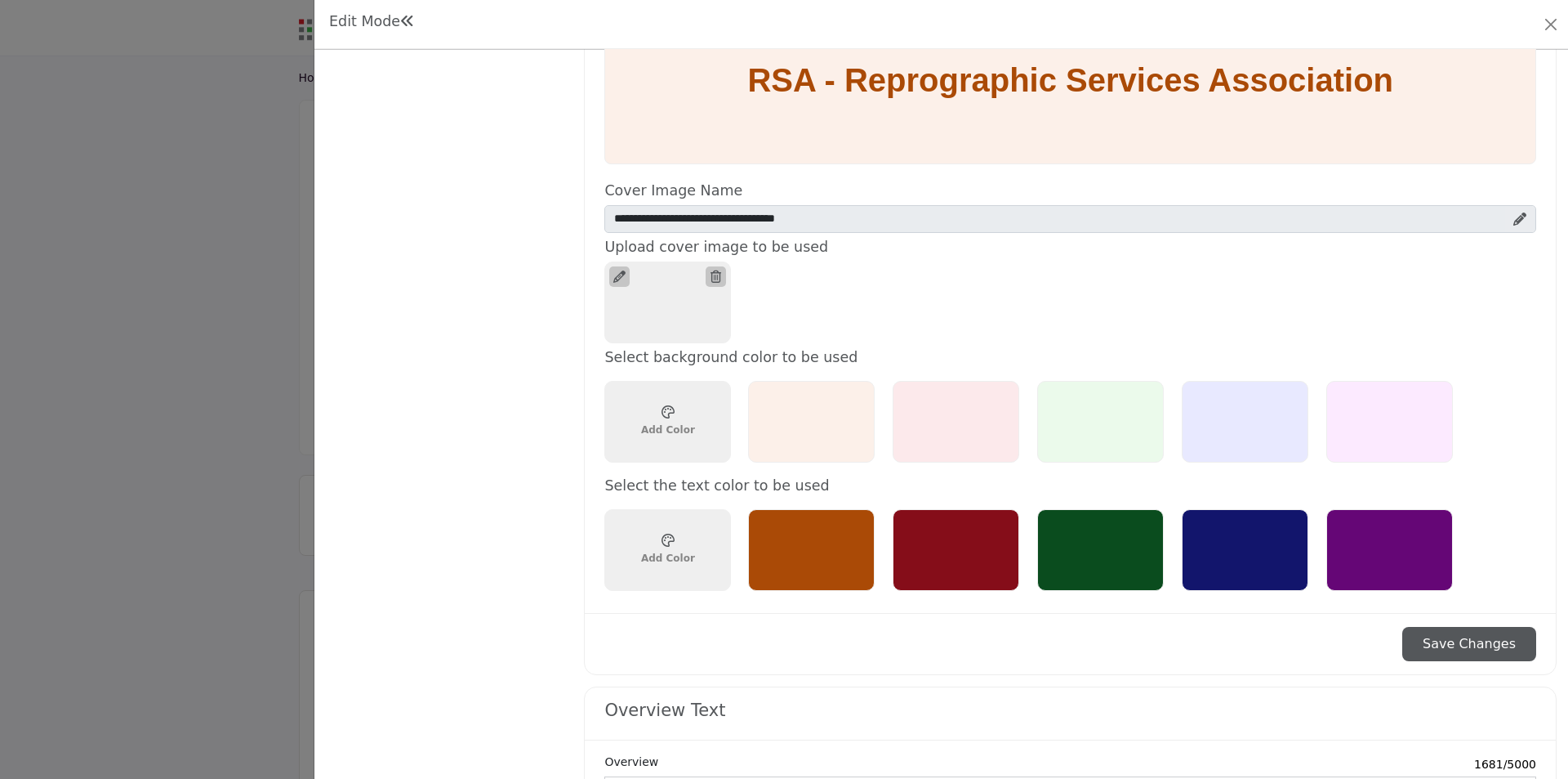
click at [1434, 647] on button "Save Changes" at bounding box center [1469, 643] width 134 height 34
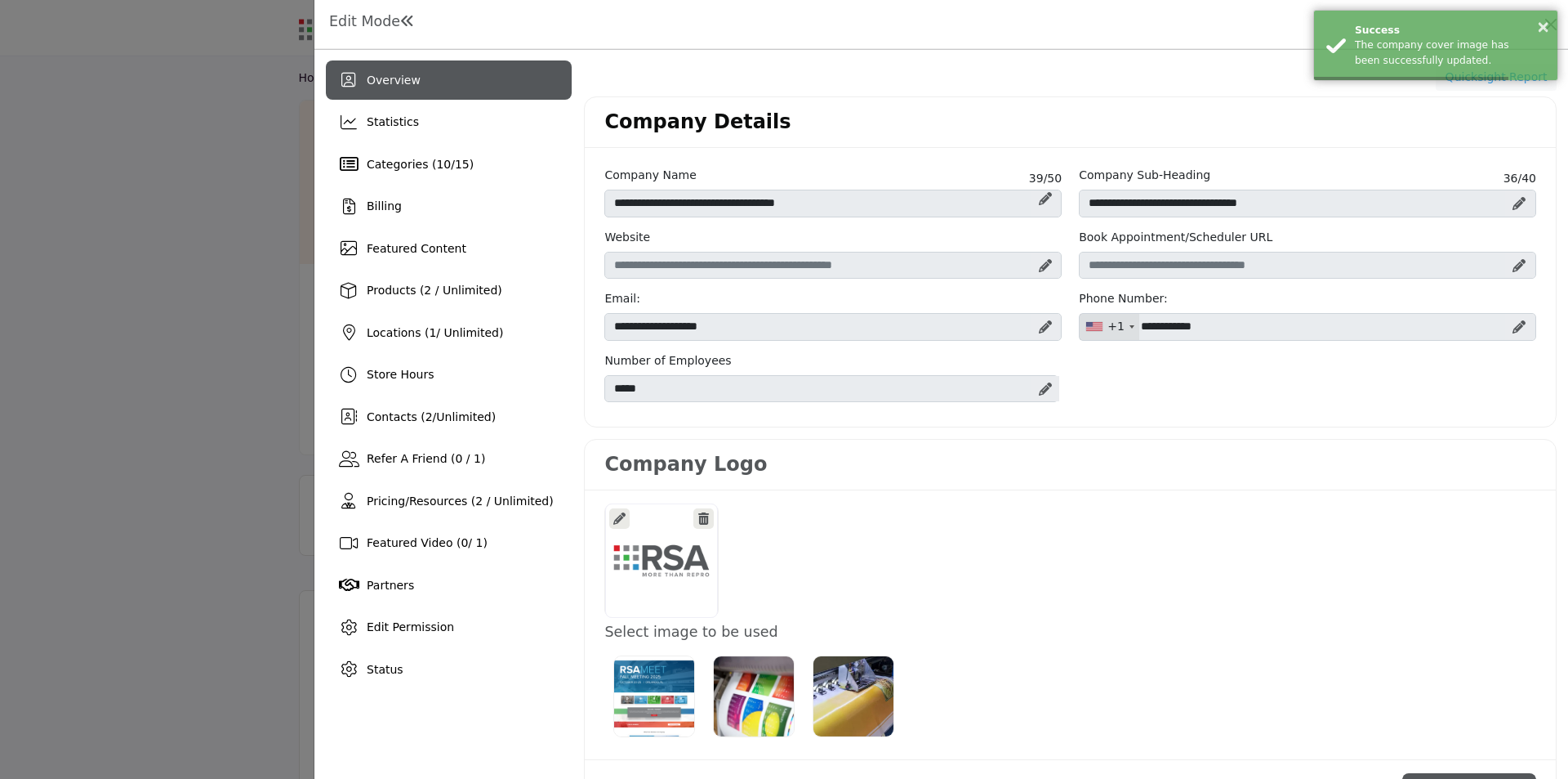
click at [239, 282] on div at bounding box center [784, 390] width 1568 height 779
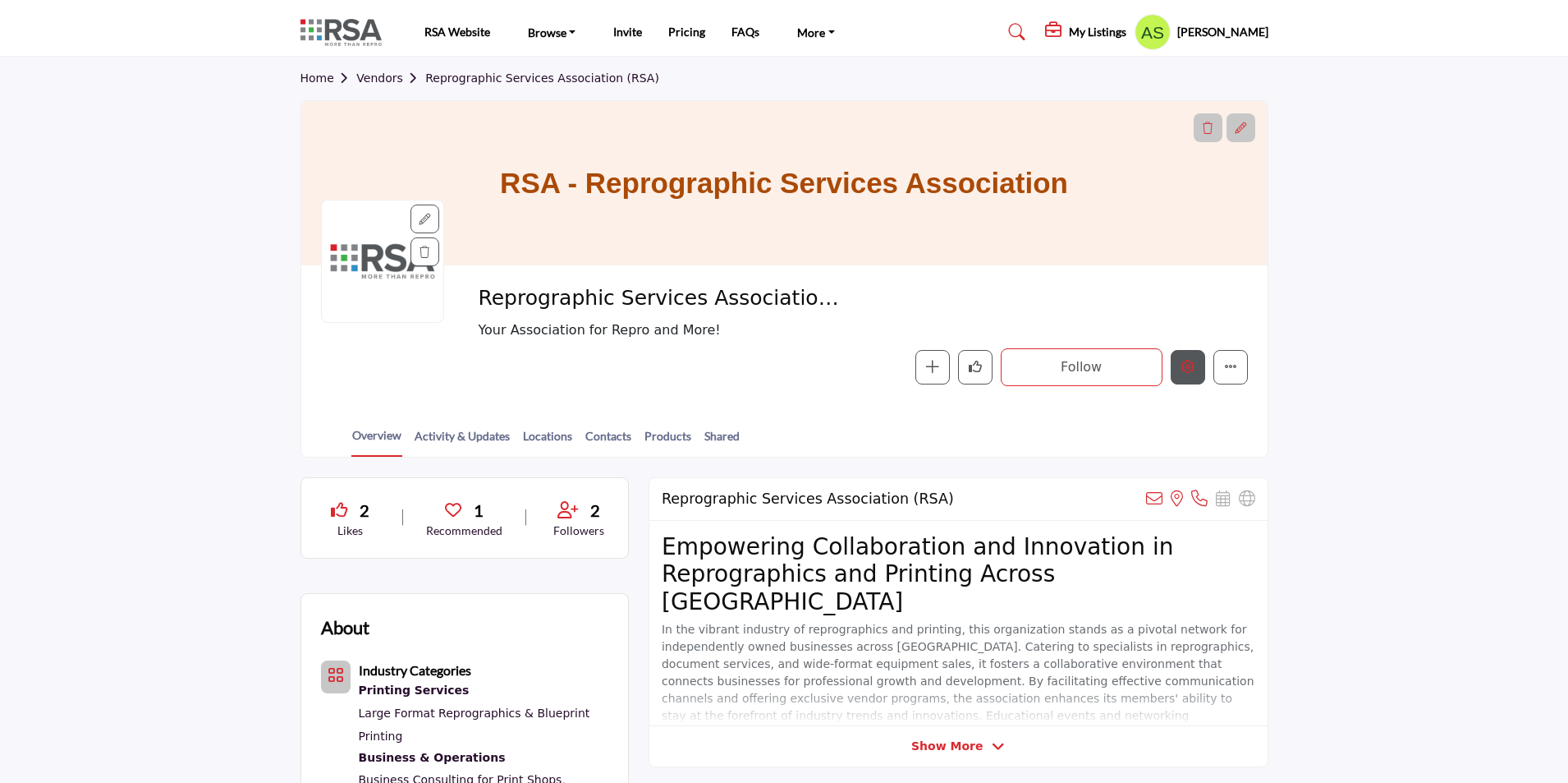
click at [1198, 368] on button "Edit company" at bounding box center [1187, 366] width 34 height 34
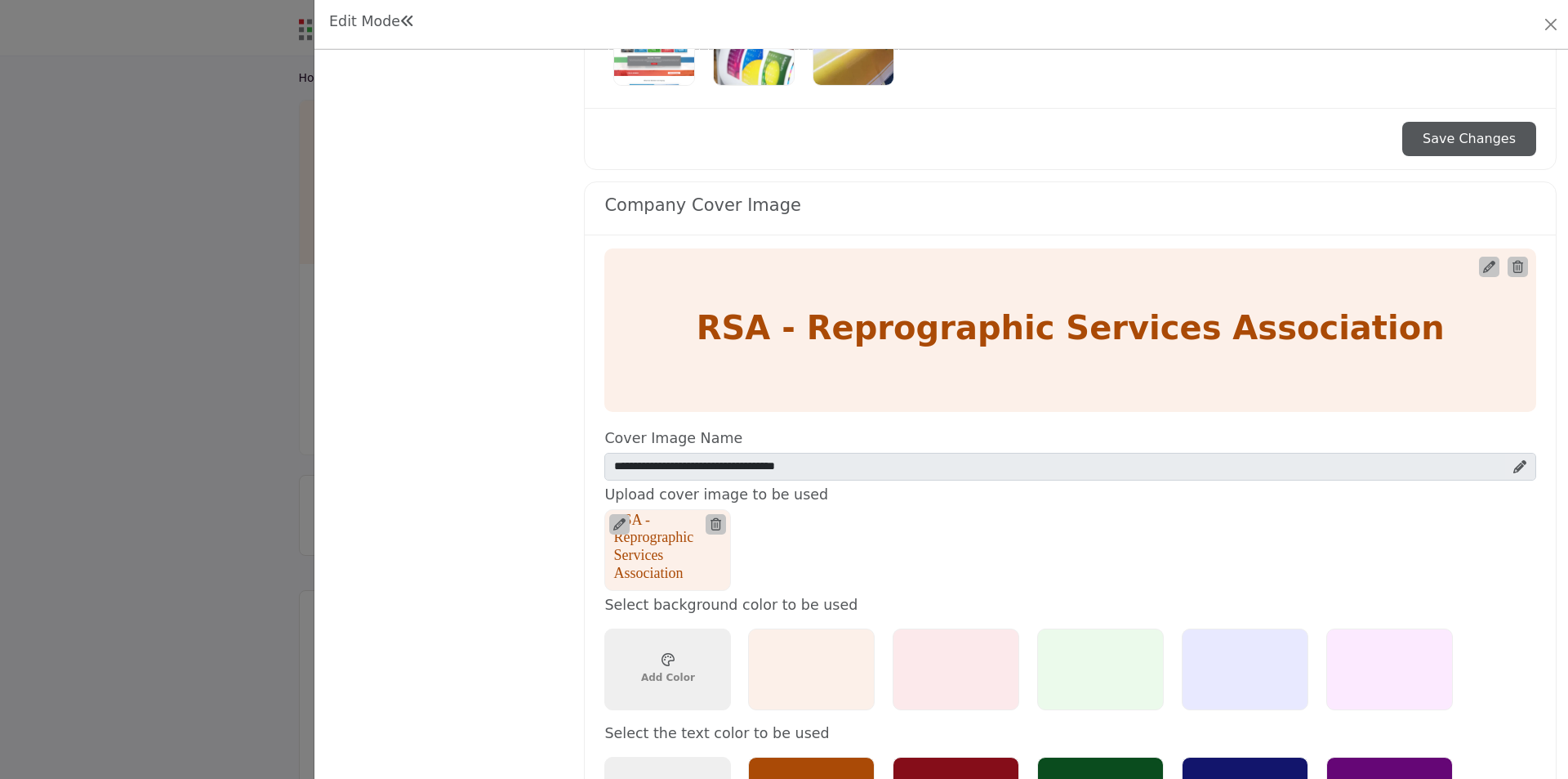
scroll to position [654, 0]
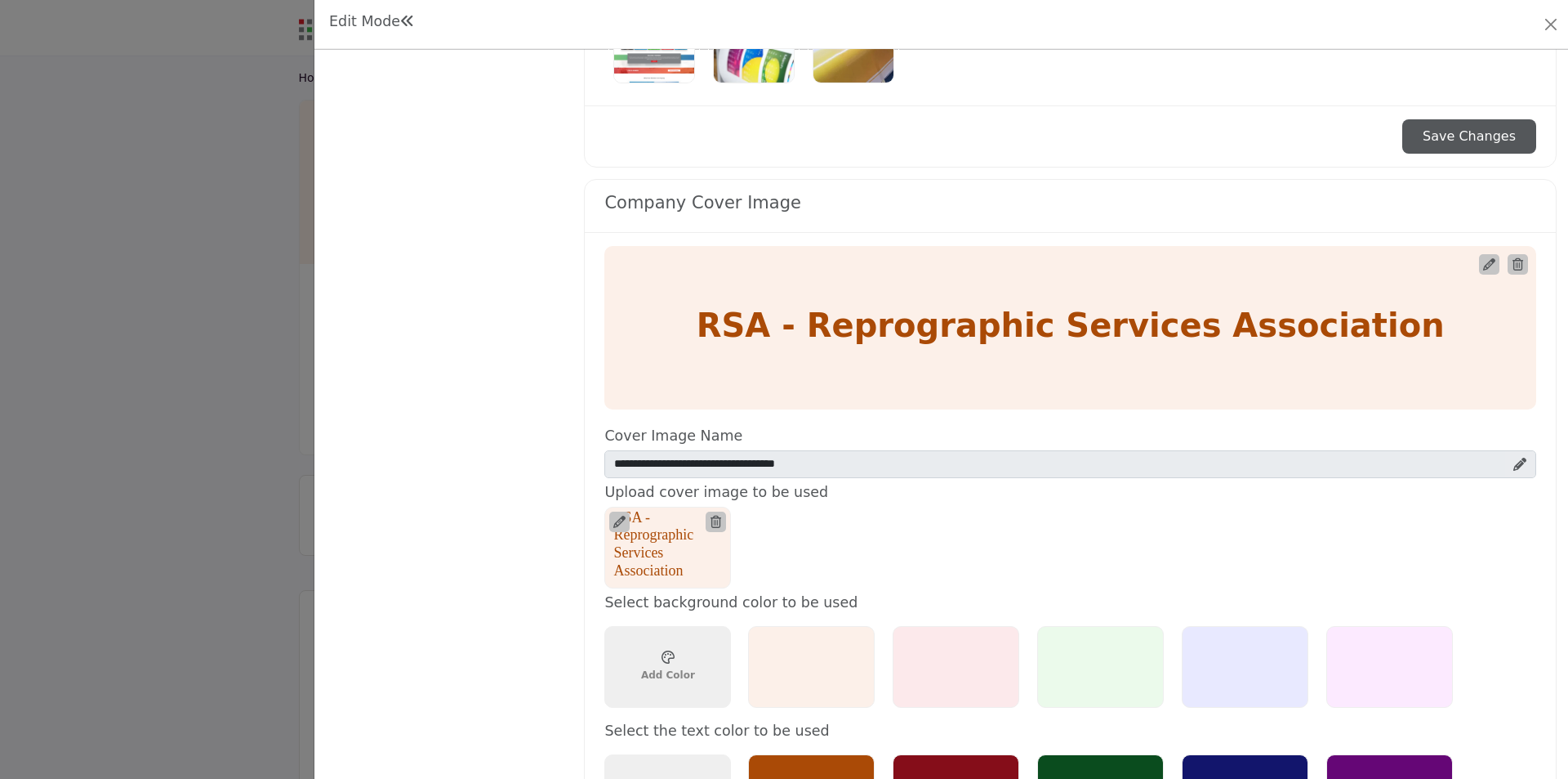
click at [622, 524] on icon at bounding box center [619, 521] width 13 height 13
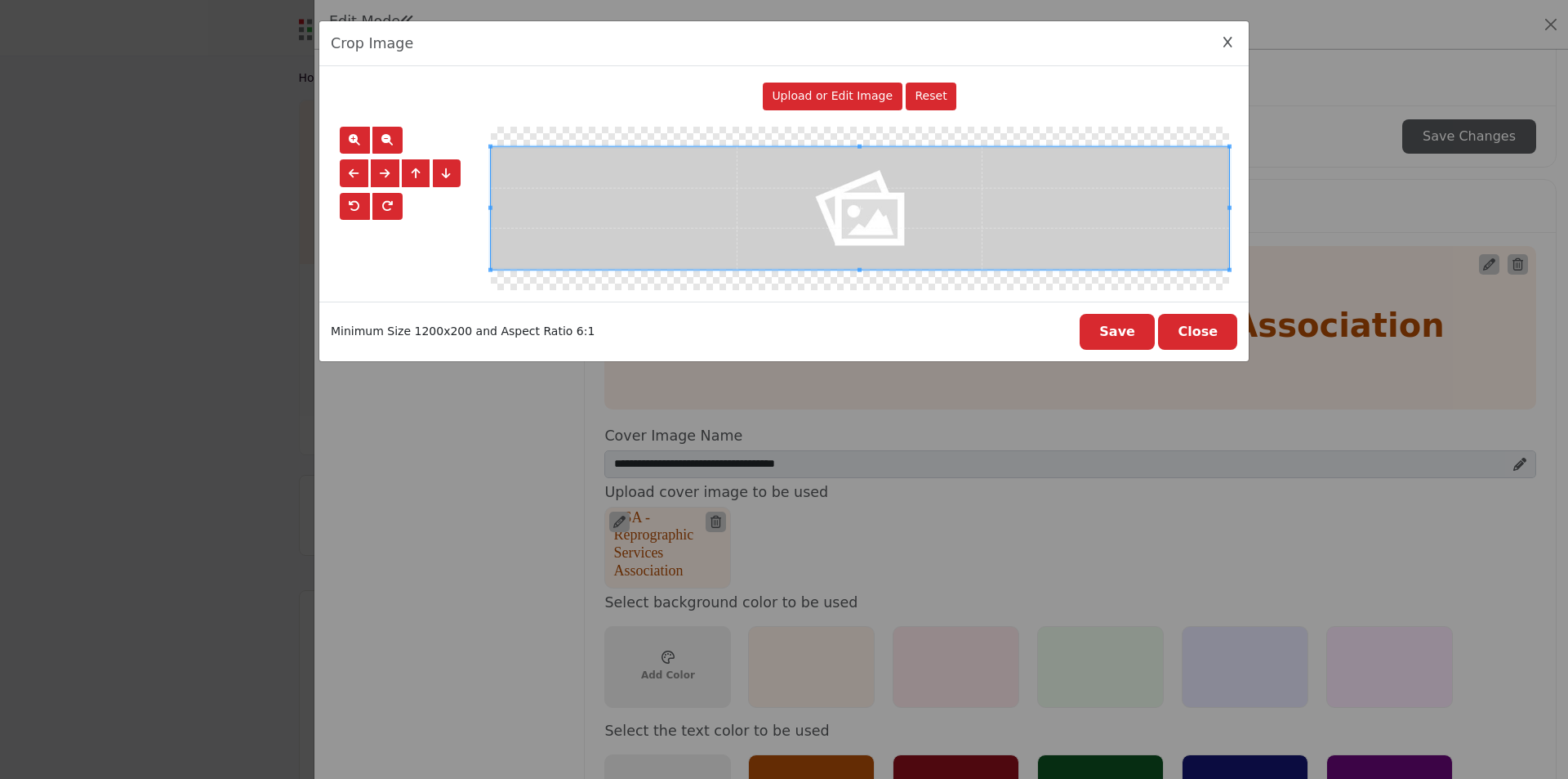
click at [820, 95] on span "Upload or Edit Image" at bounding box center [832, 95] width 121 height 13
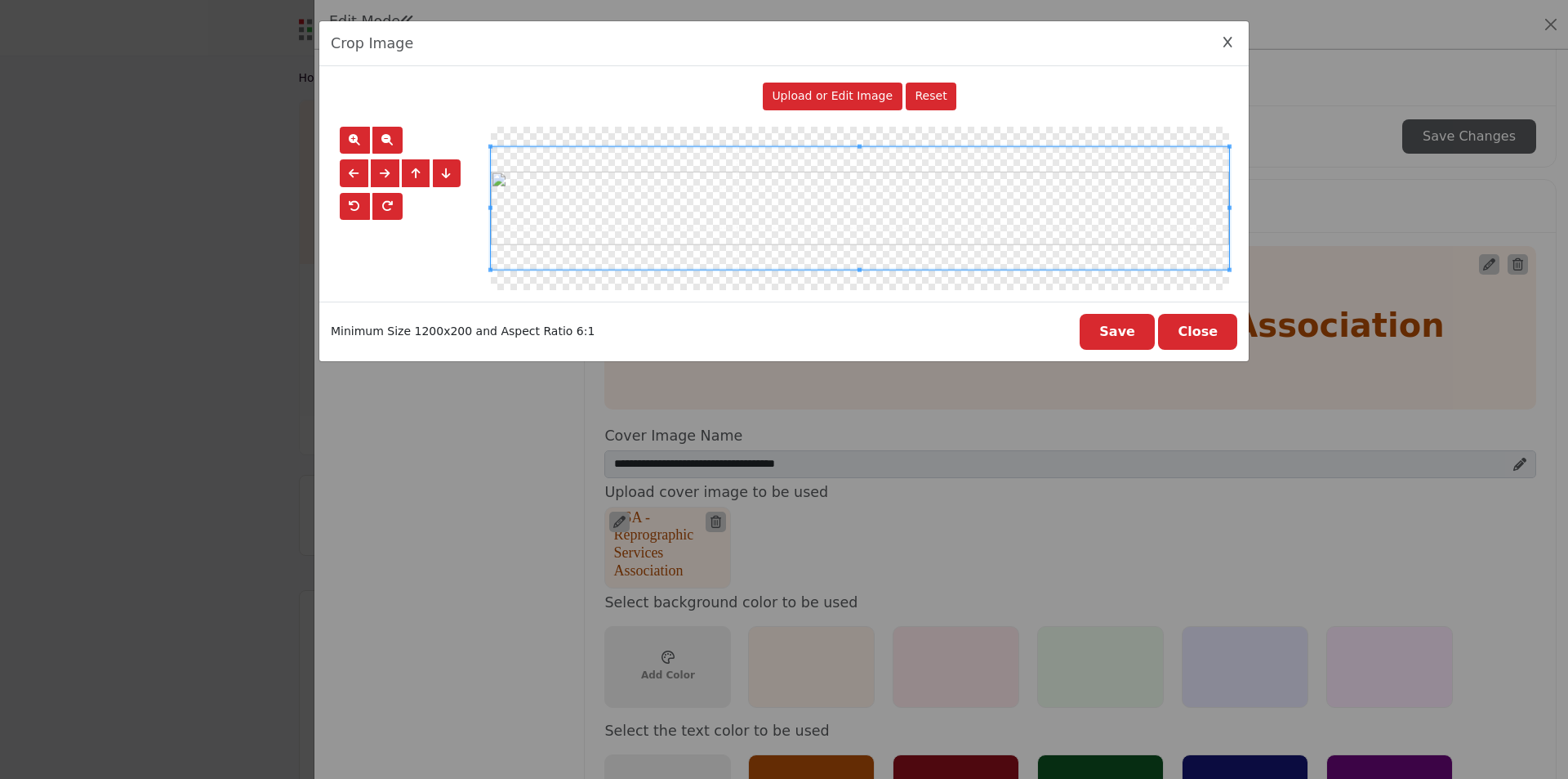
click at [1113, 335] on button "Save" at bounding box center [1118, 331] width 76 height 36
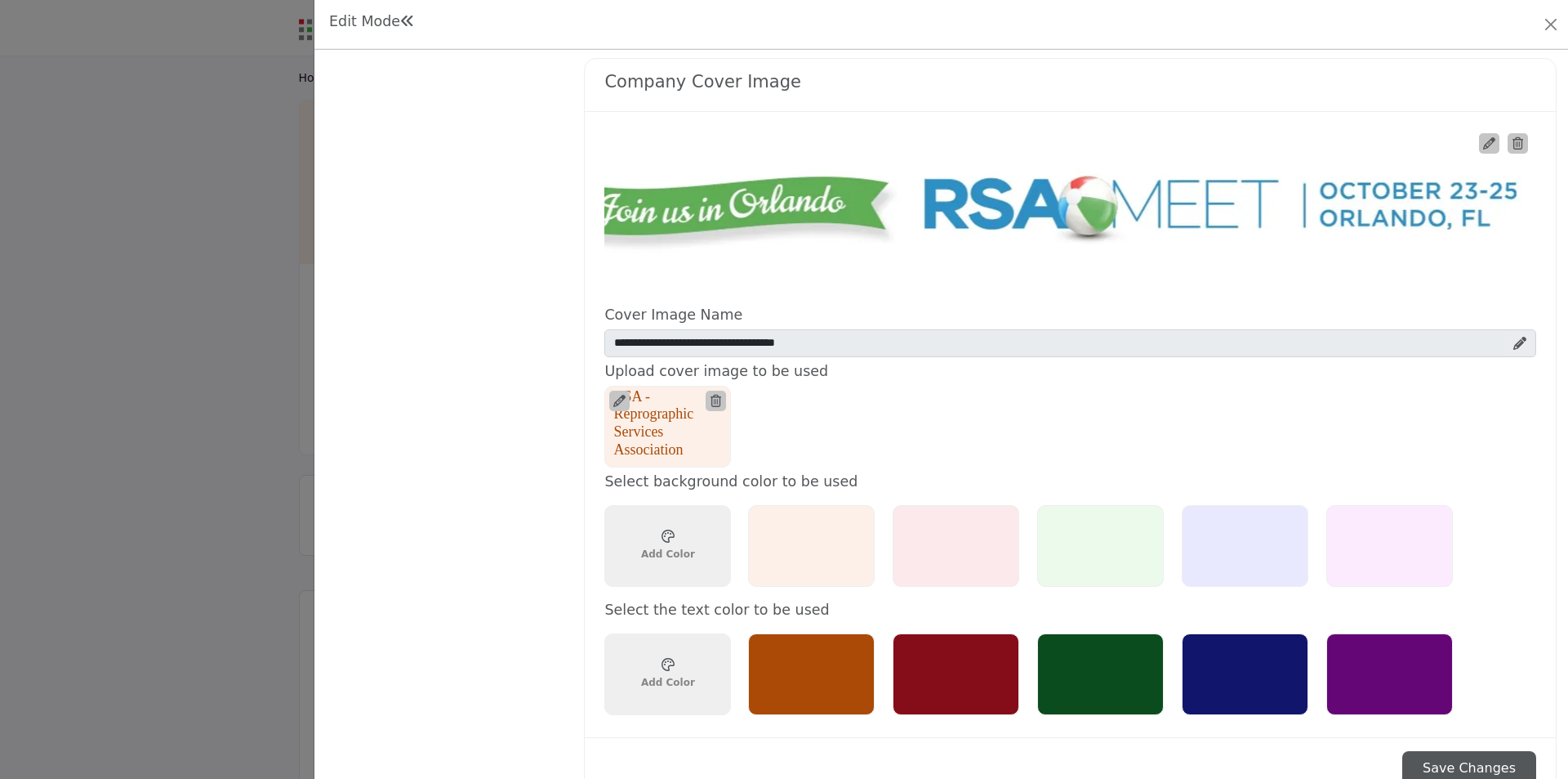
scroll to position [981, 0]
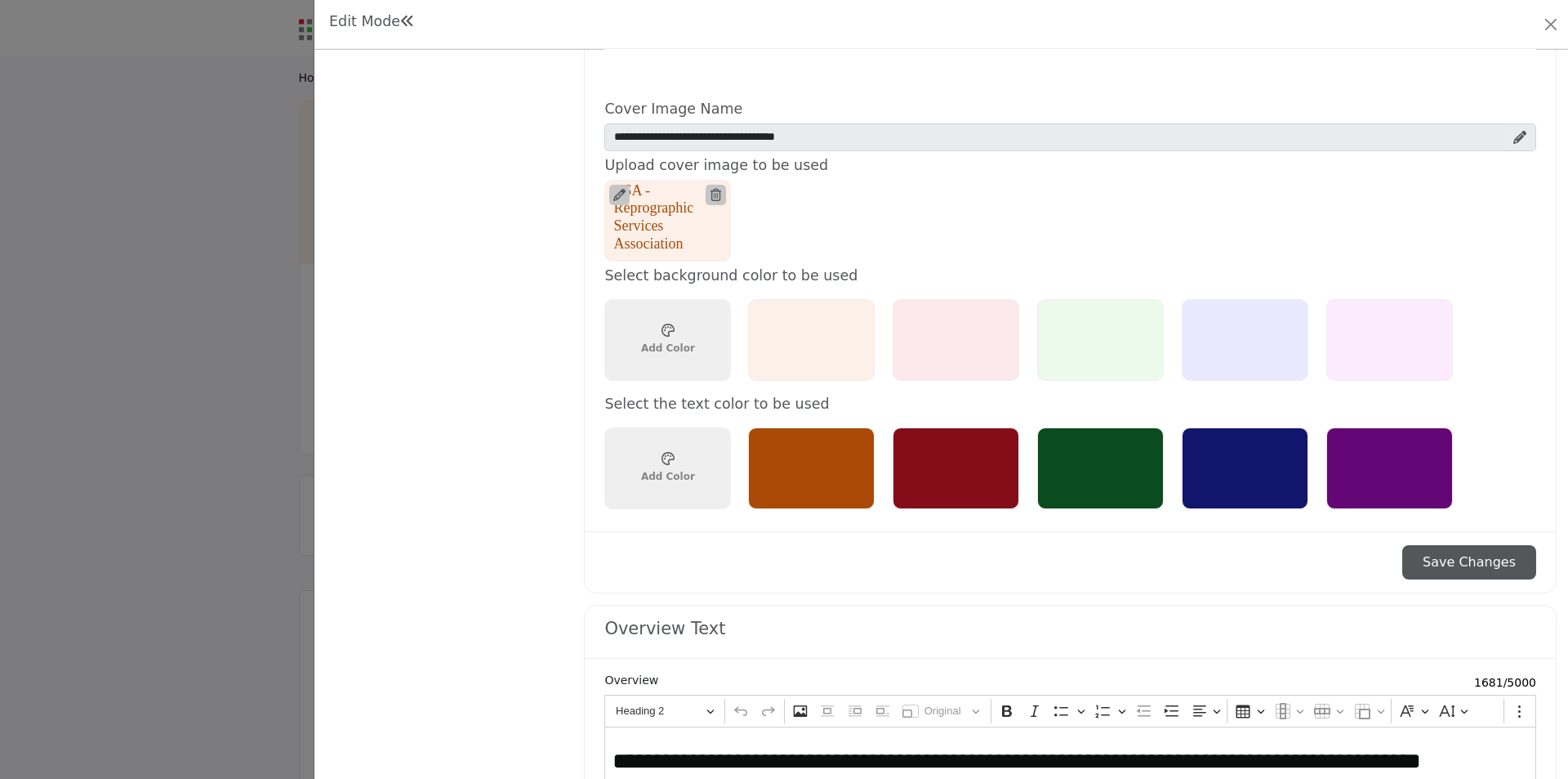
click at [1467, 568] on button "Save Changes" at bounding box center [1469, 561] width 134 height 34
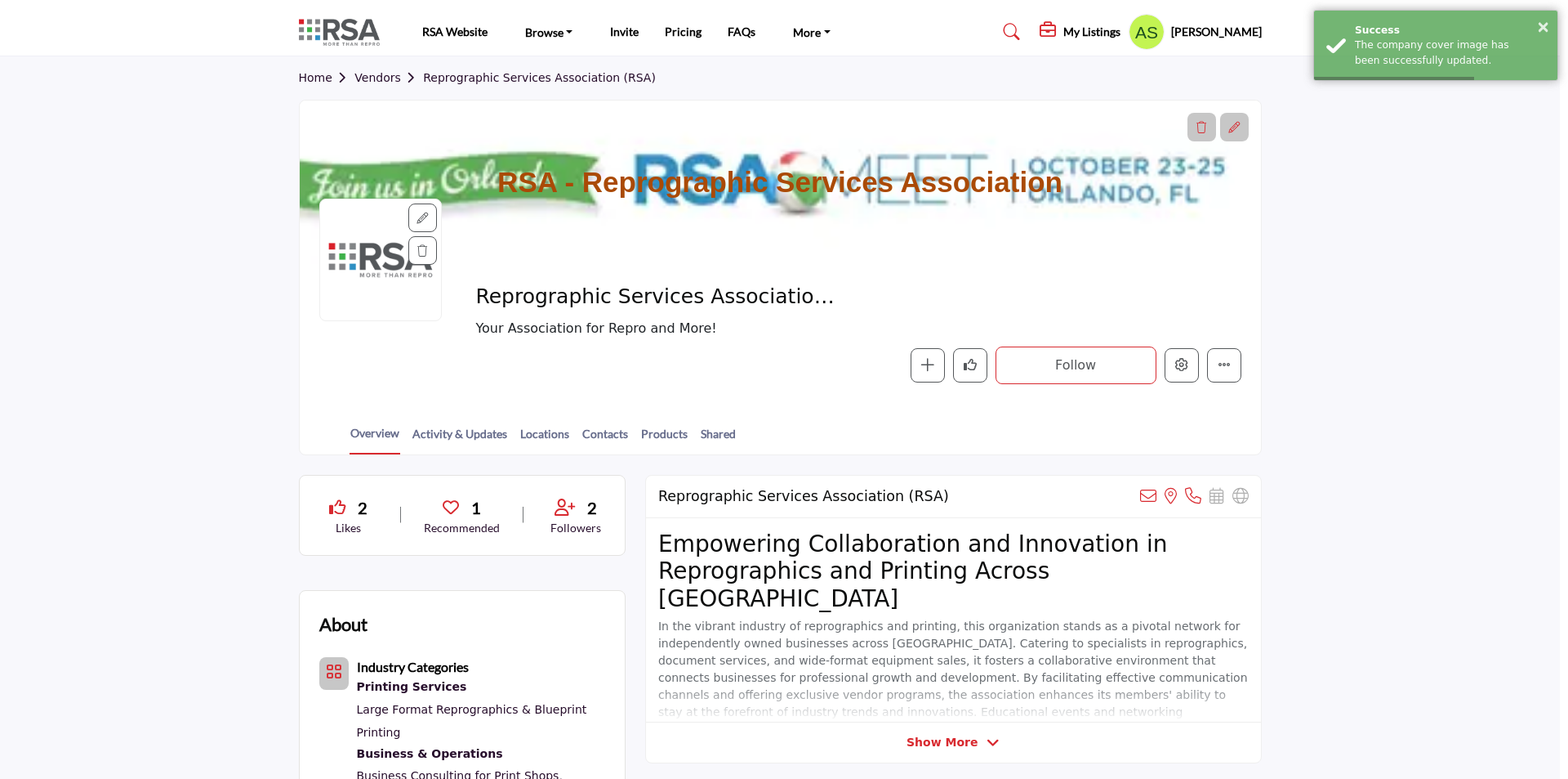
click at [178, 335] on div at bounding box center [784, 390] width 1568 height 779
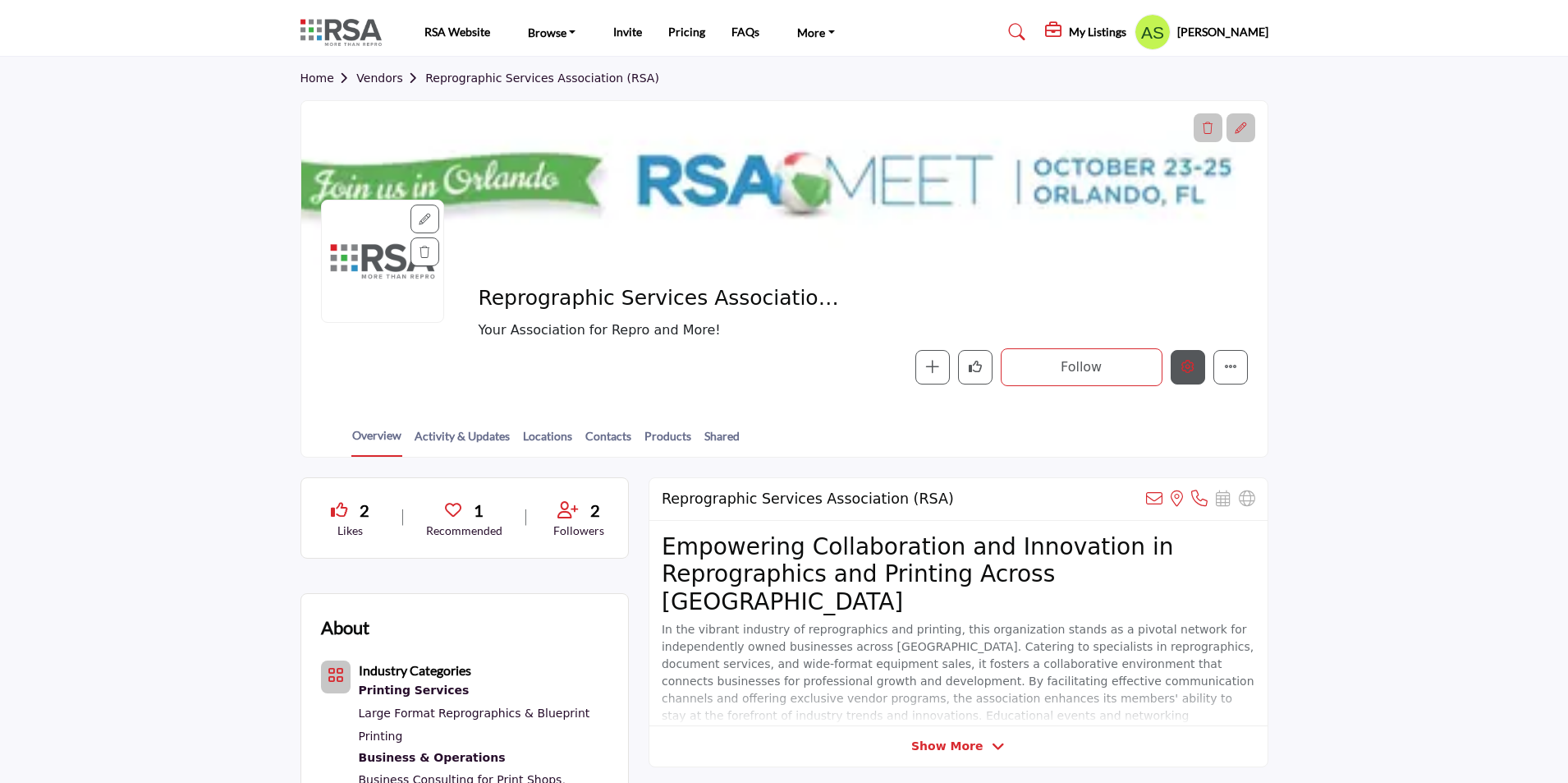
click at [1185, 370] on icon "Edit company" at bounding box center [1186, 365] width 13 height 13
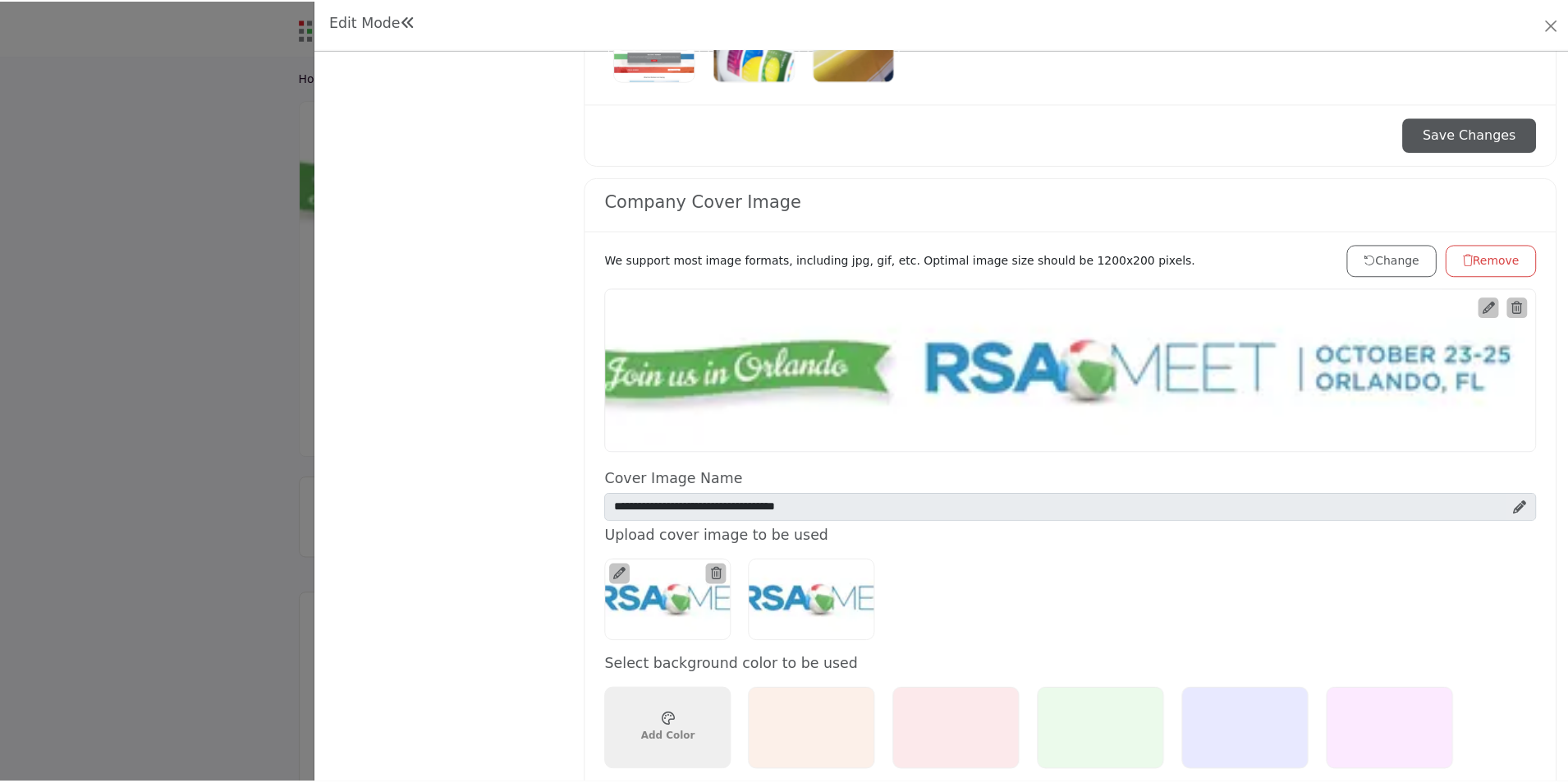
scroll to position [657, 0]
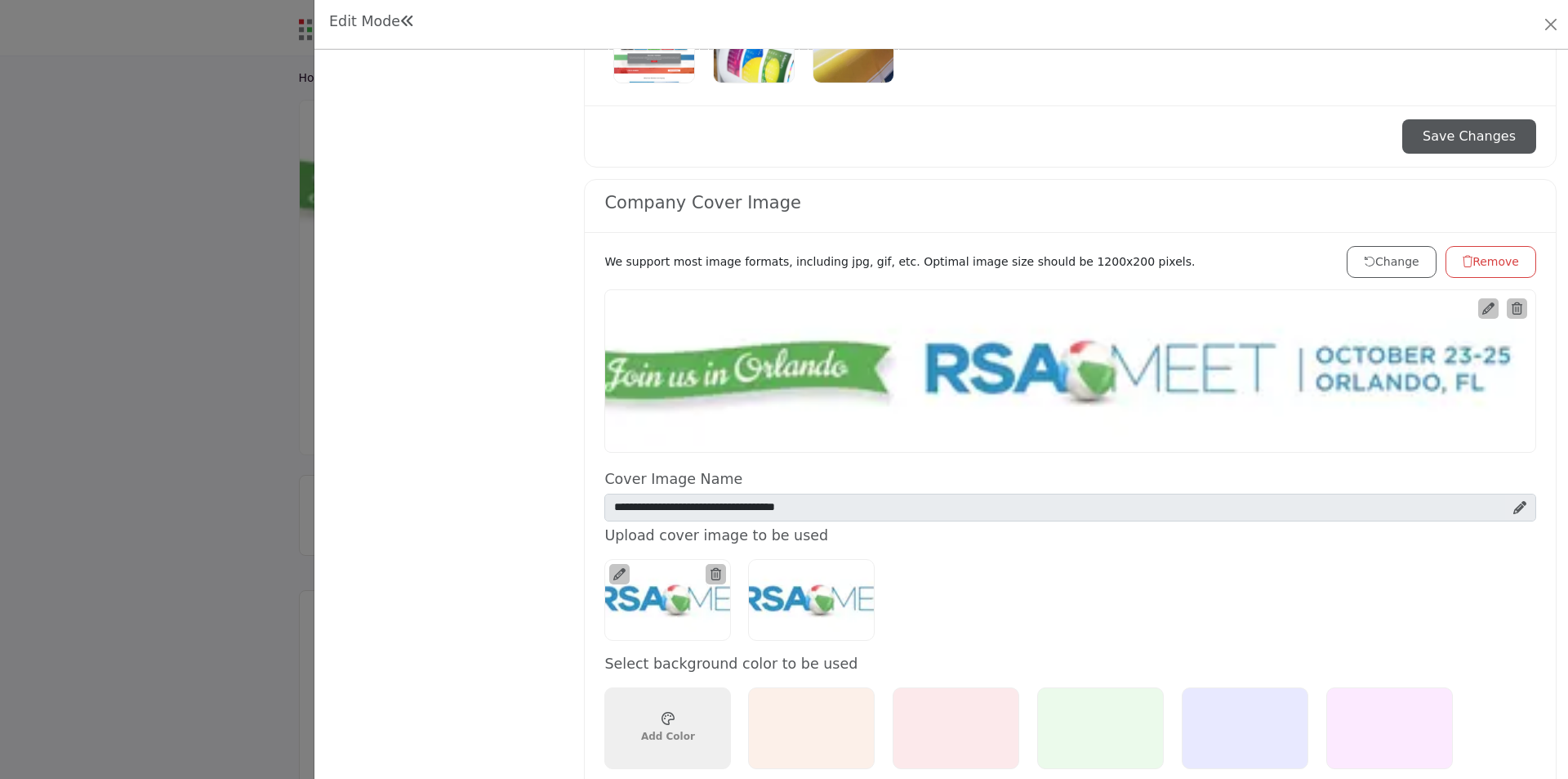
click at [251, 258] on div at bounding box center [784, 390] width 1568 height 779
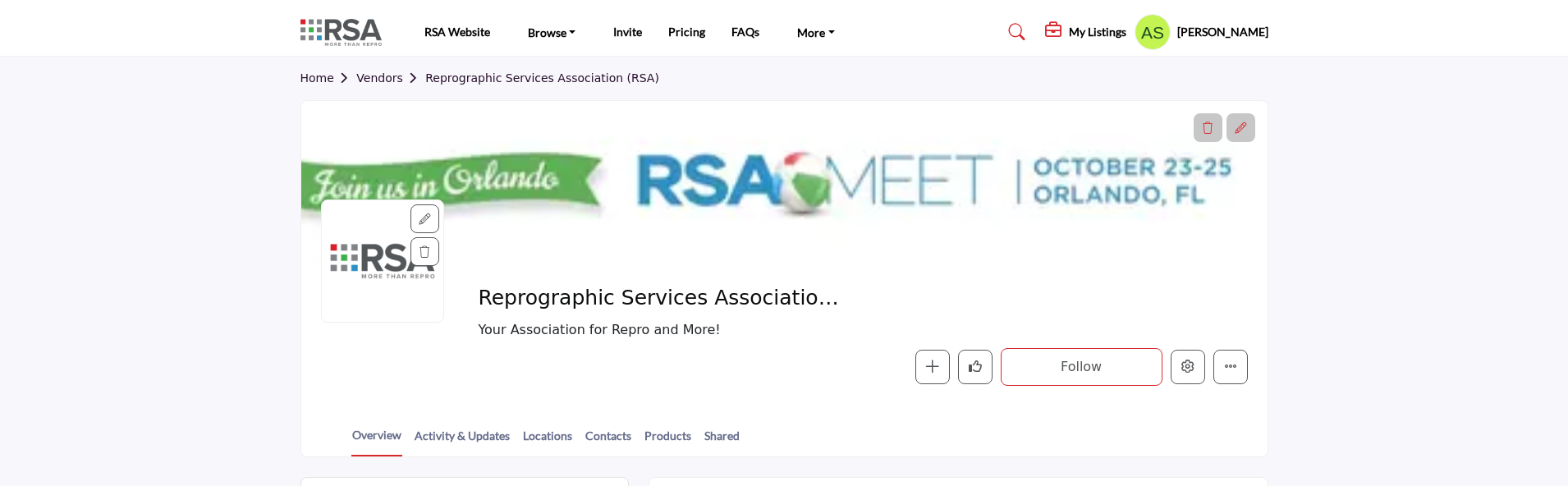
click at [1245, 126] on icon at bounding box center [1240, 129] width 12 height 12
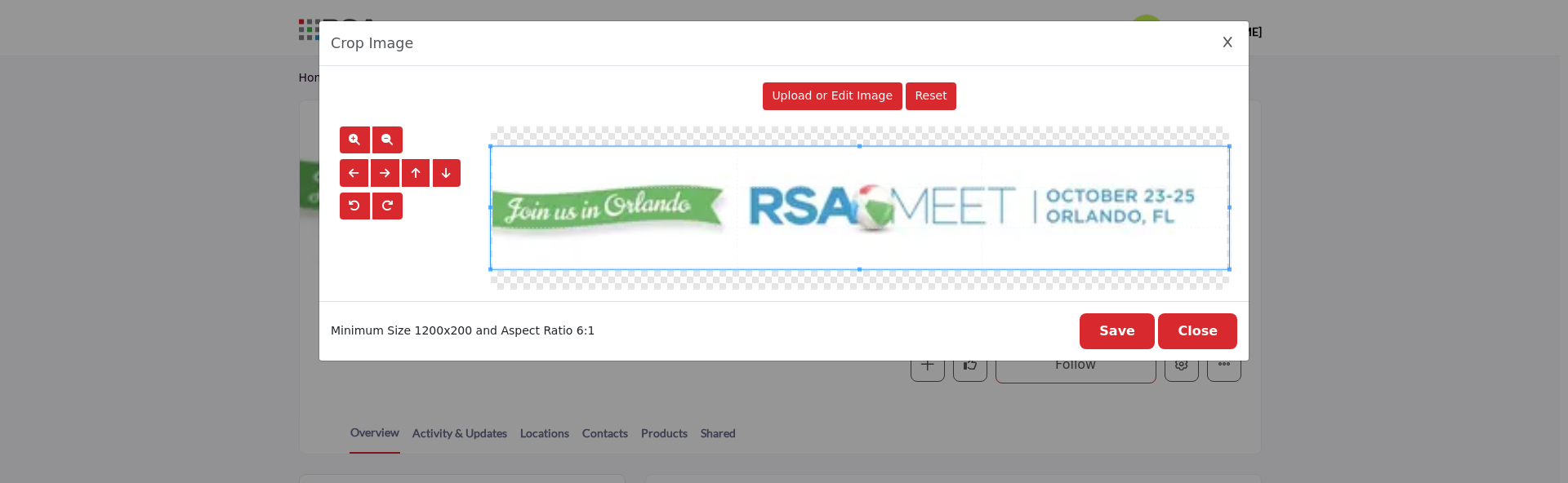
click at [1211, 336] on button "Close" at bounding box center [1198, 331] width 79 height 36
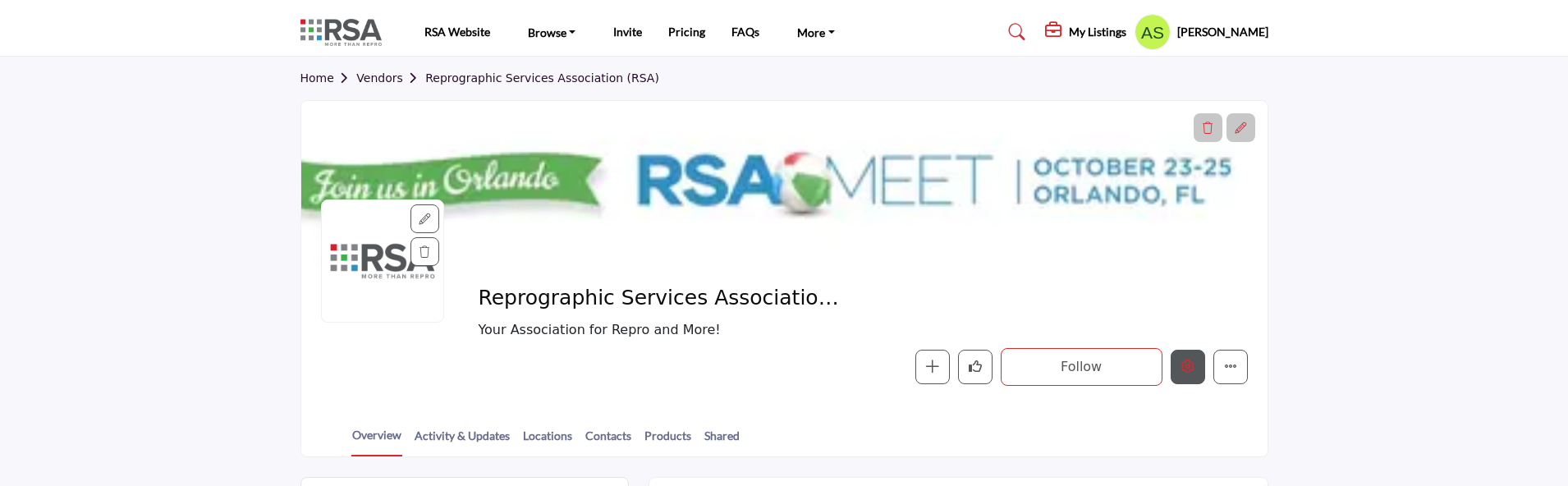
click at [1186, 378] on button "Edit company" at bounding box center [1187, 366] width 34 height 34
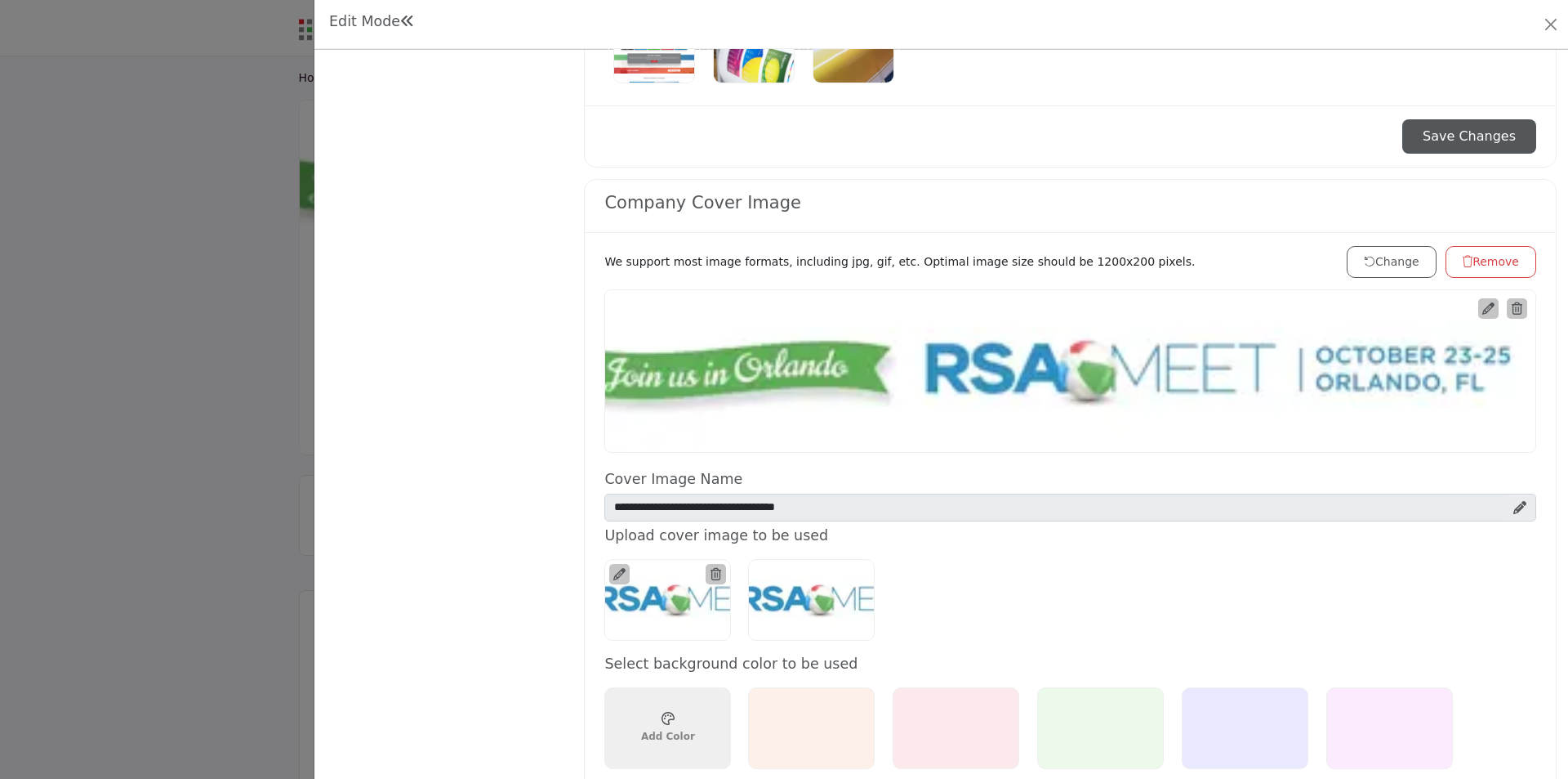
click at [1383, 267] on button "Change" at bounding box center [1392, 262] width 90 height 32
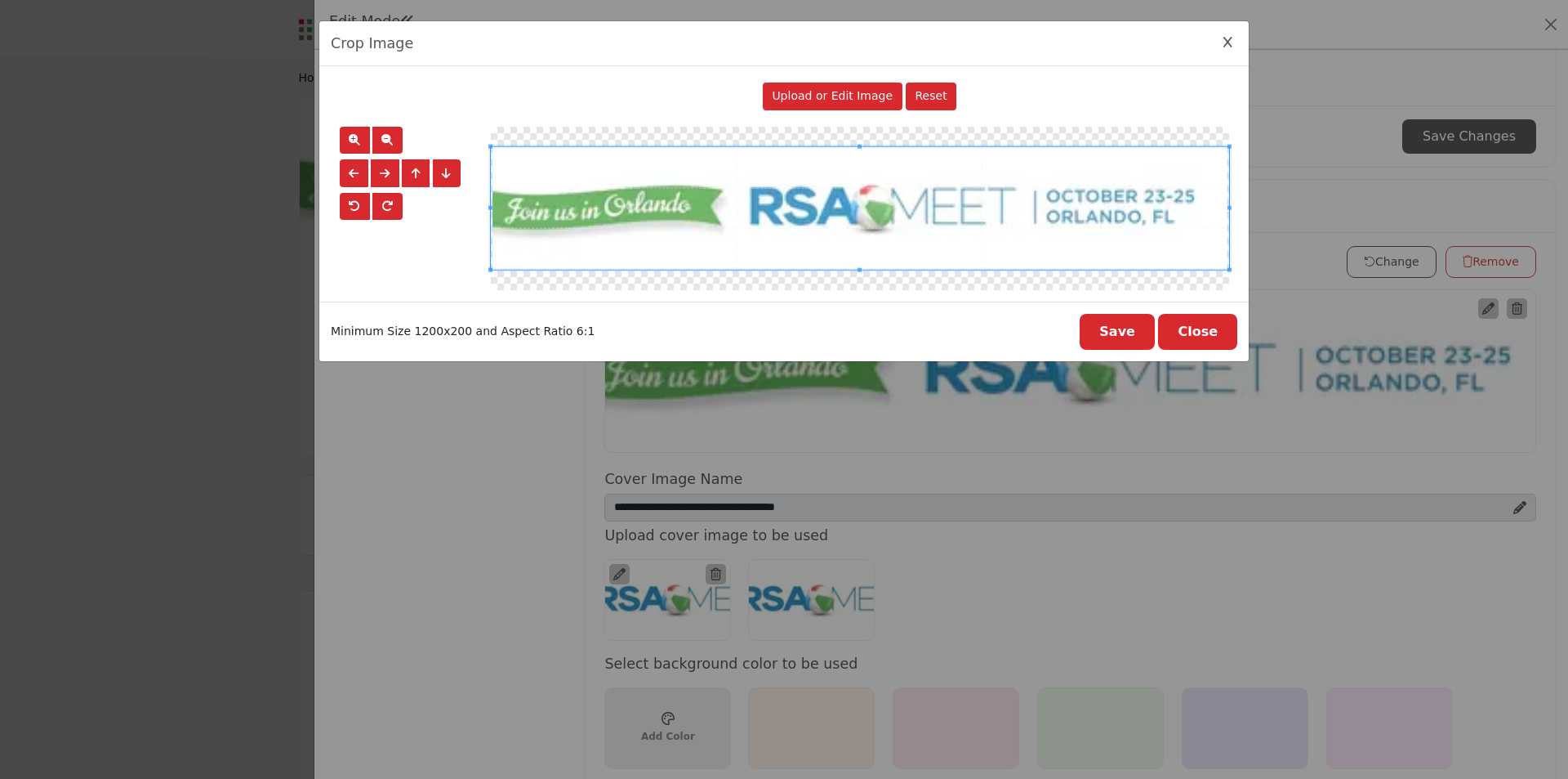
click at [1221, 331] on button "Close" at bounding box center [1198, 331] width 79 height 36
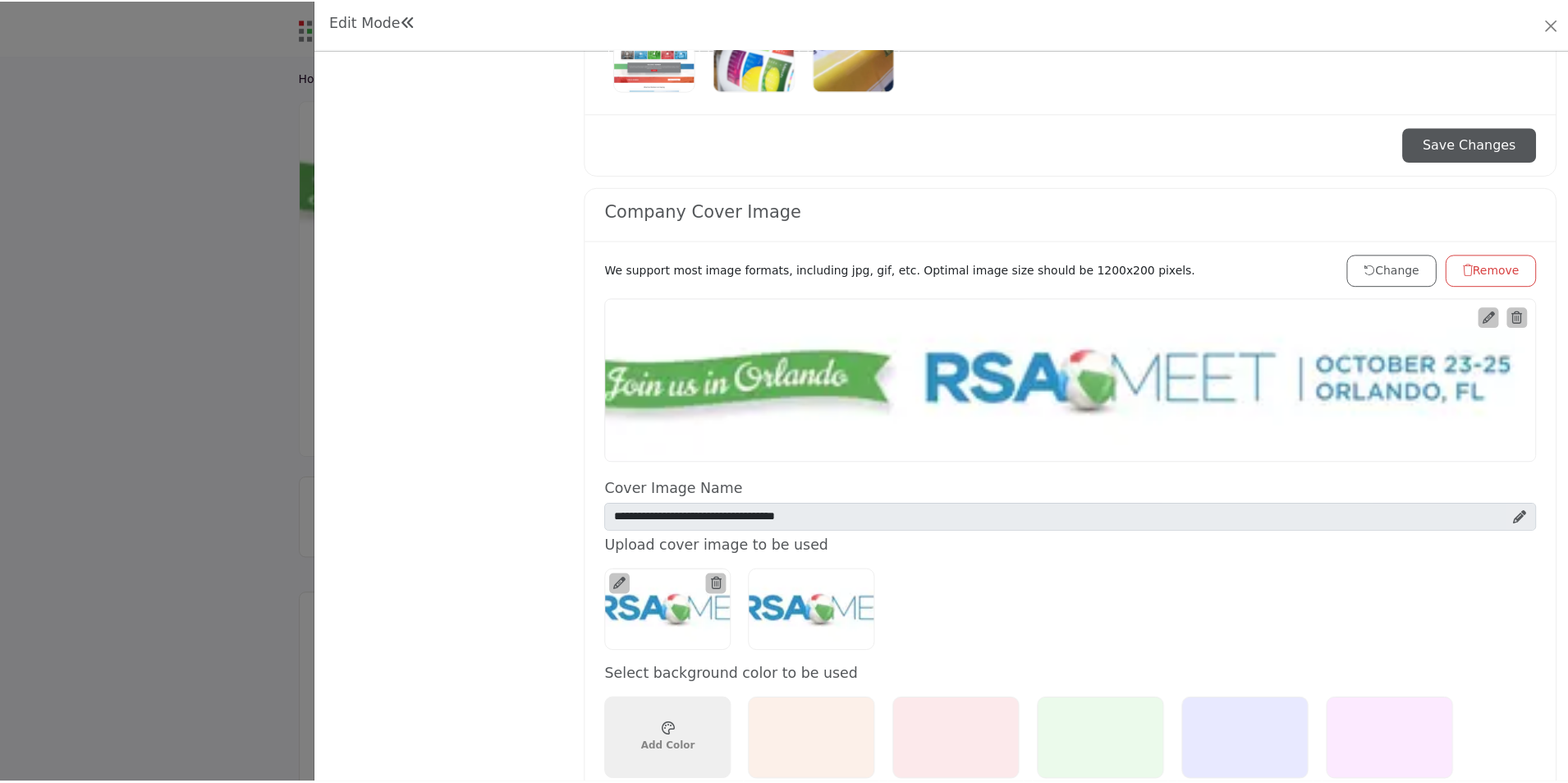
scroll to position [657, 0]
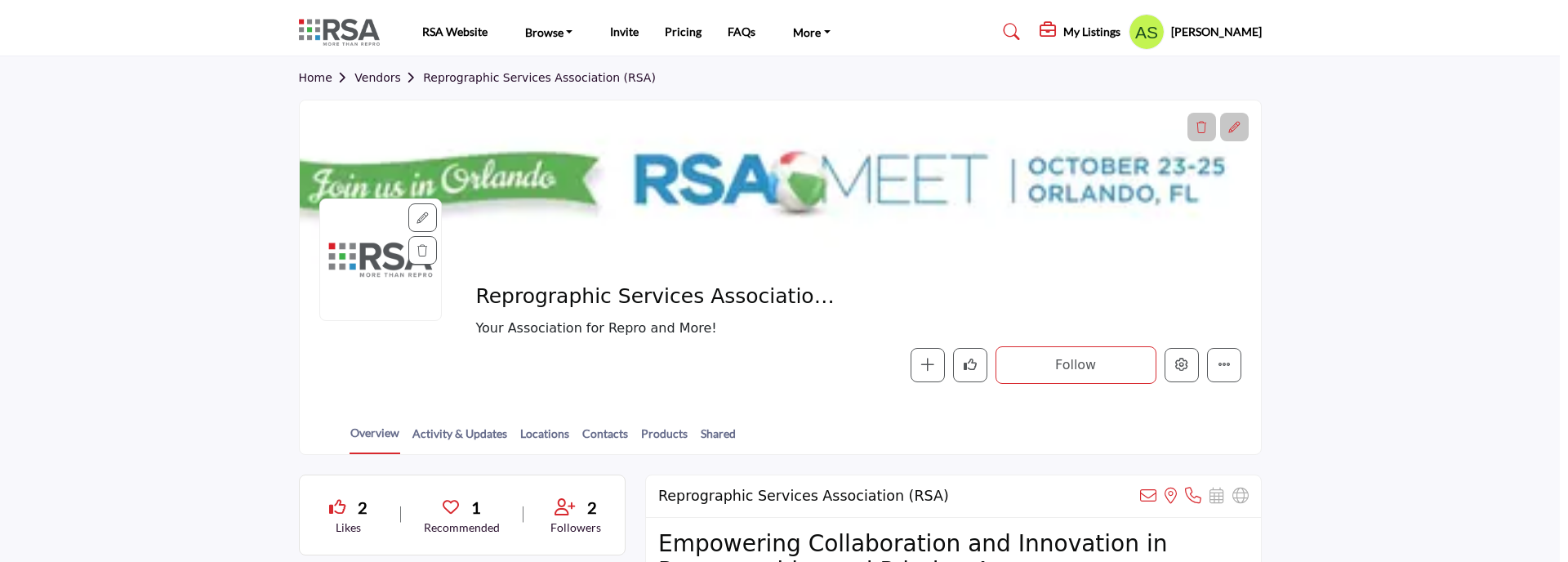
click at [70, 344] on div at bounding box center [784, 281] width 1568 height 562
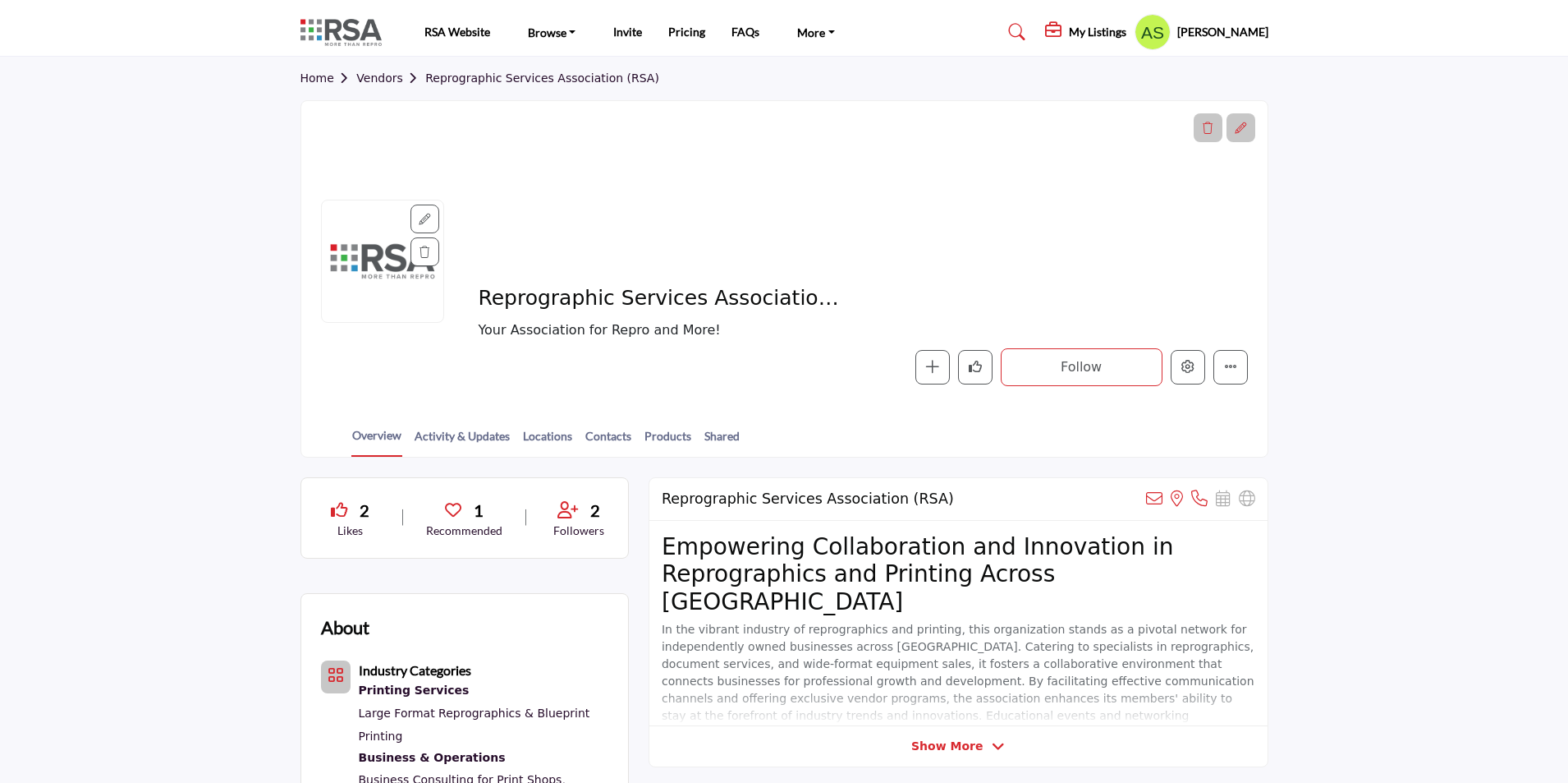
click at [1237, 129] on icon at bounding box center [1240, 129] width 12 height 12
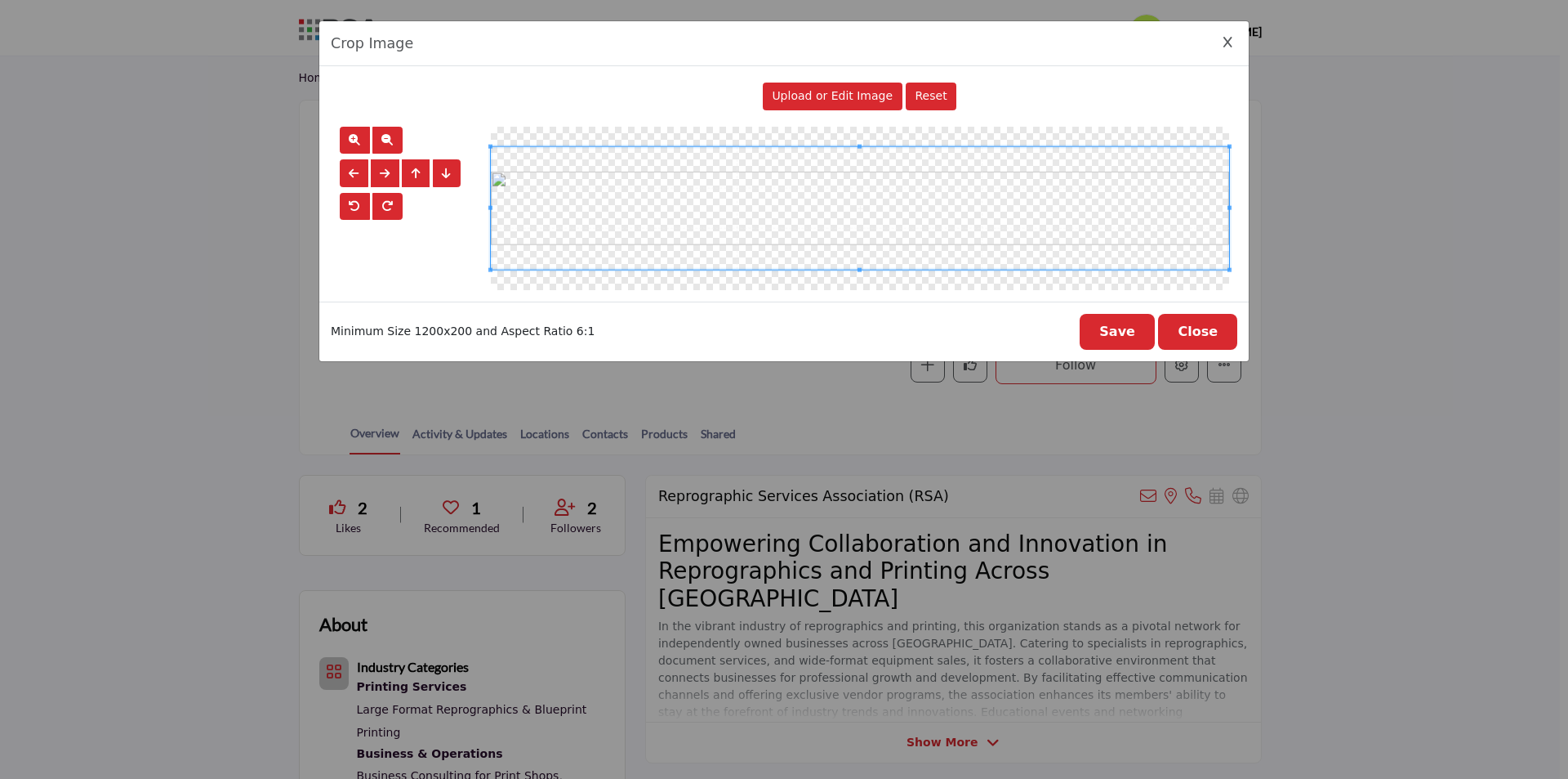
click at [1140, 335] on button "Save" at bounding box center [1118, 331] width 76 height 36
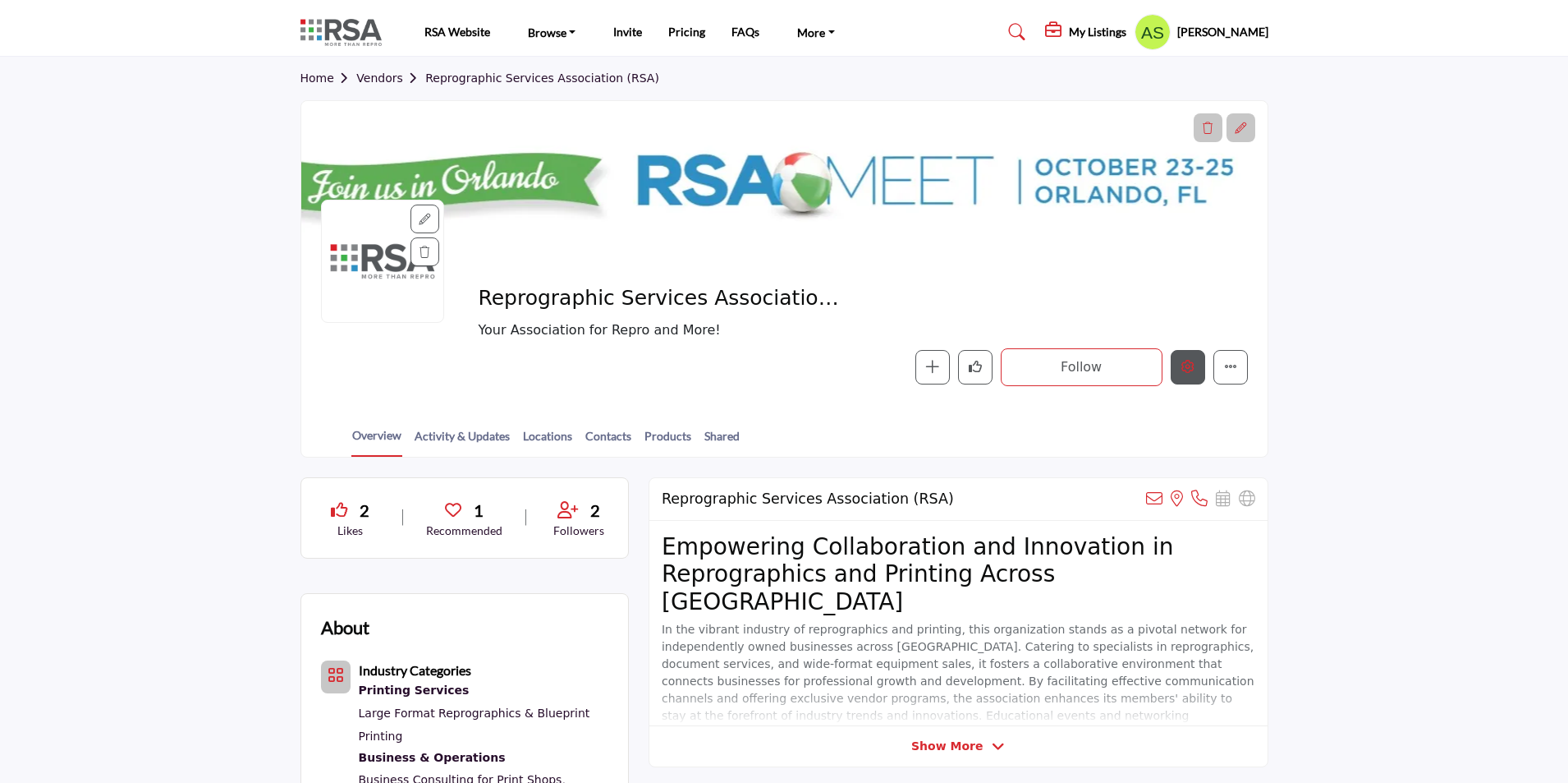
click at [1185, 369] on icon "Edit company" at bounding box center [1186, 365] width 13 height 13
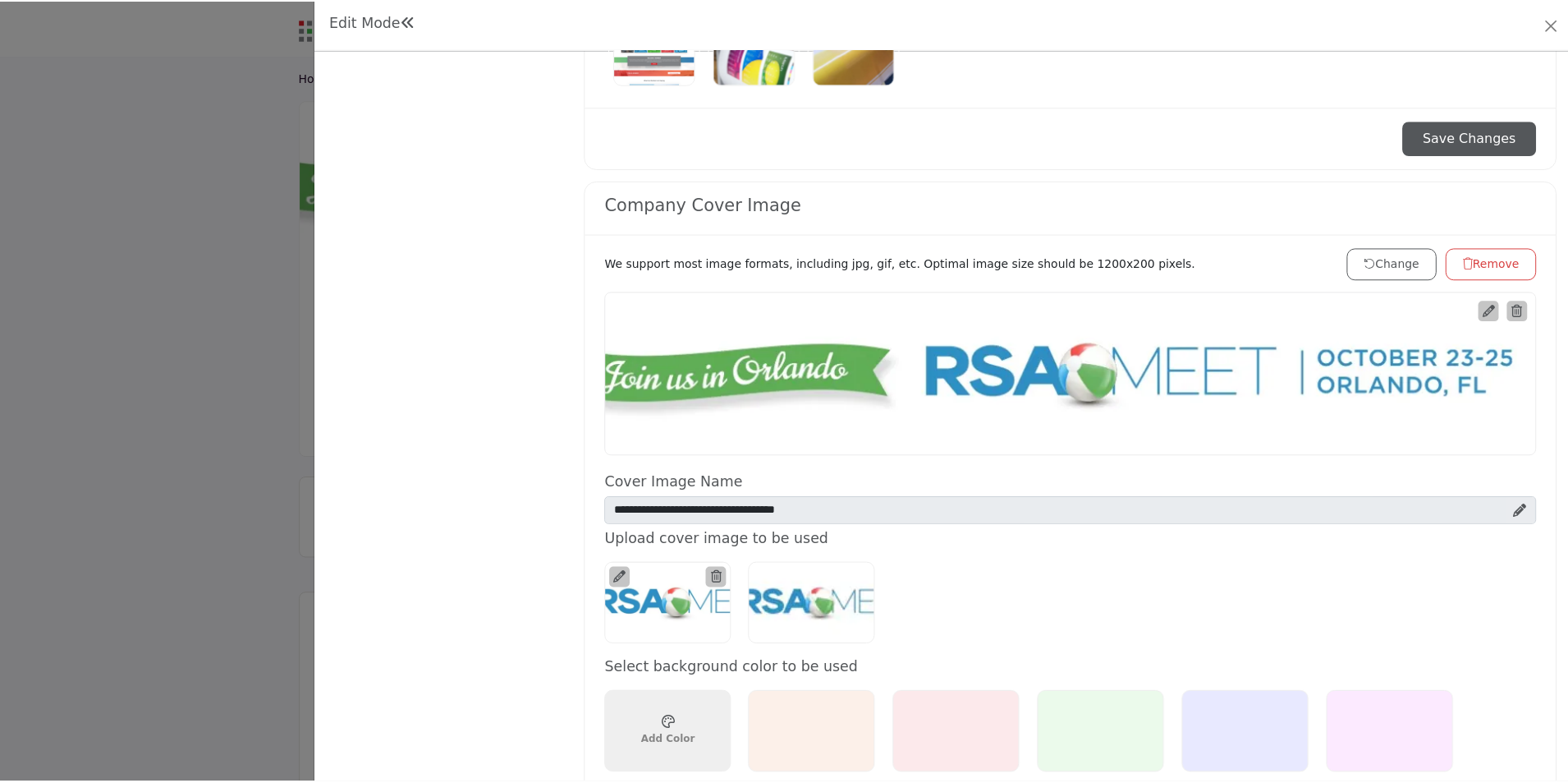
scroll to position [657, 0]
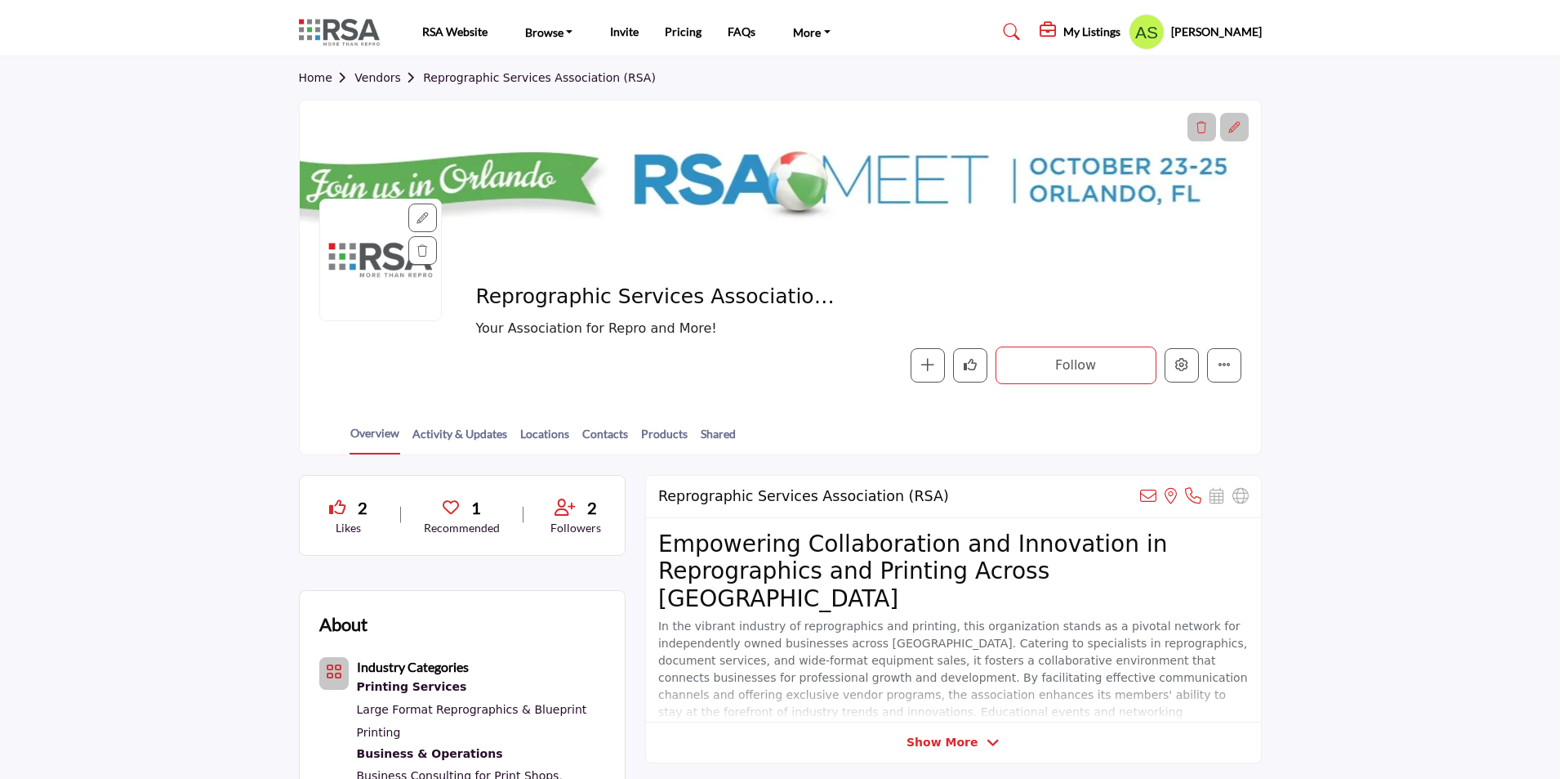
click at [163, 304] on div at bounding box center [784, 390] width 1568 height 779
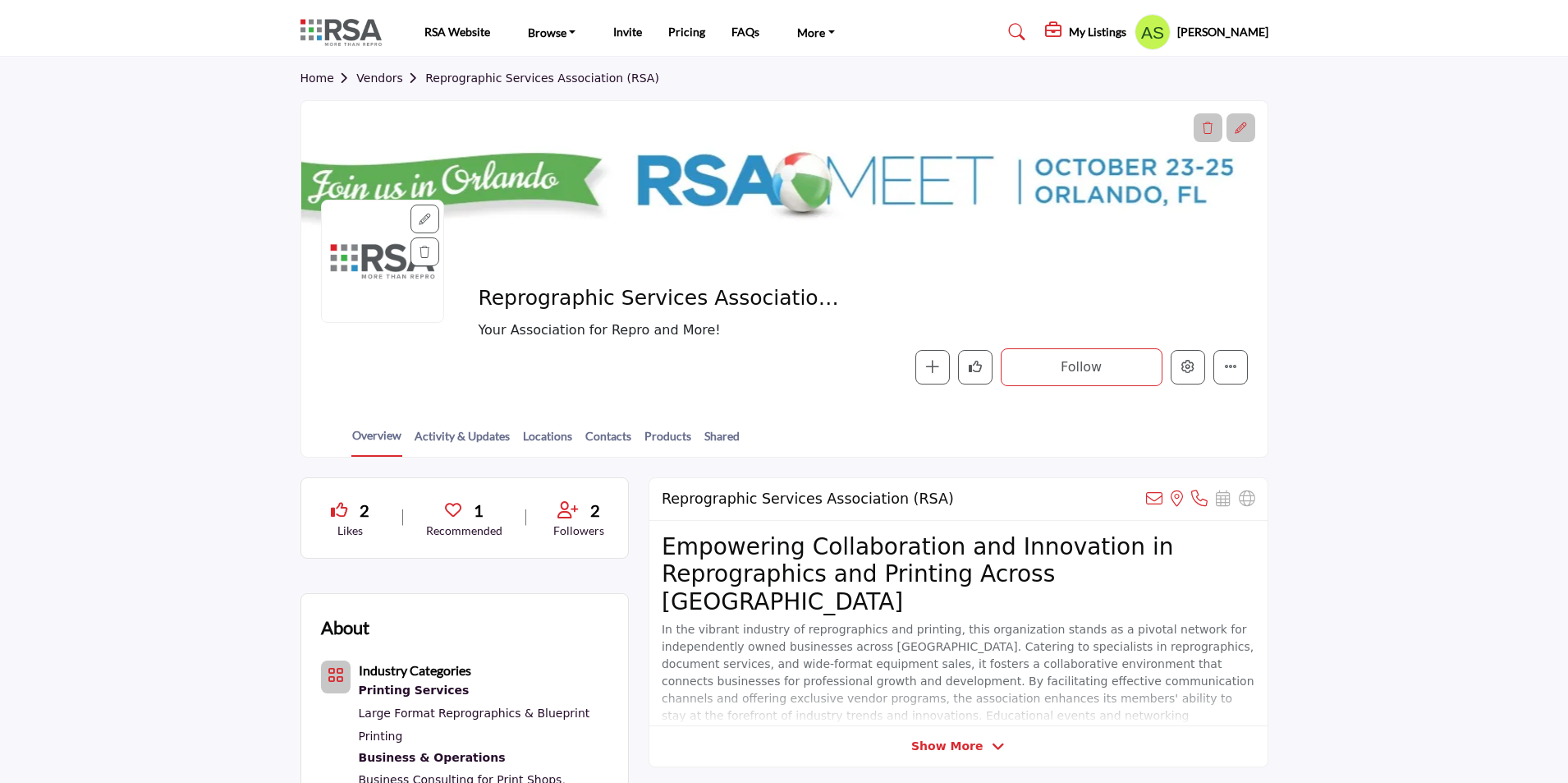
click at [172, 288] on section "Home Vendors Reprographic Services Association (RSA) Reprographic Services Asso…" at bounding box center [784, 257] width 1568 height 401
click at [1162, 42] on profile-featured-9d57d186-dcdc-4fd1-8698-ebbedcf867ac "Show hide supplier dropdown" at bounding box center [1151, 31] width 36 height 36
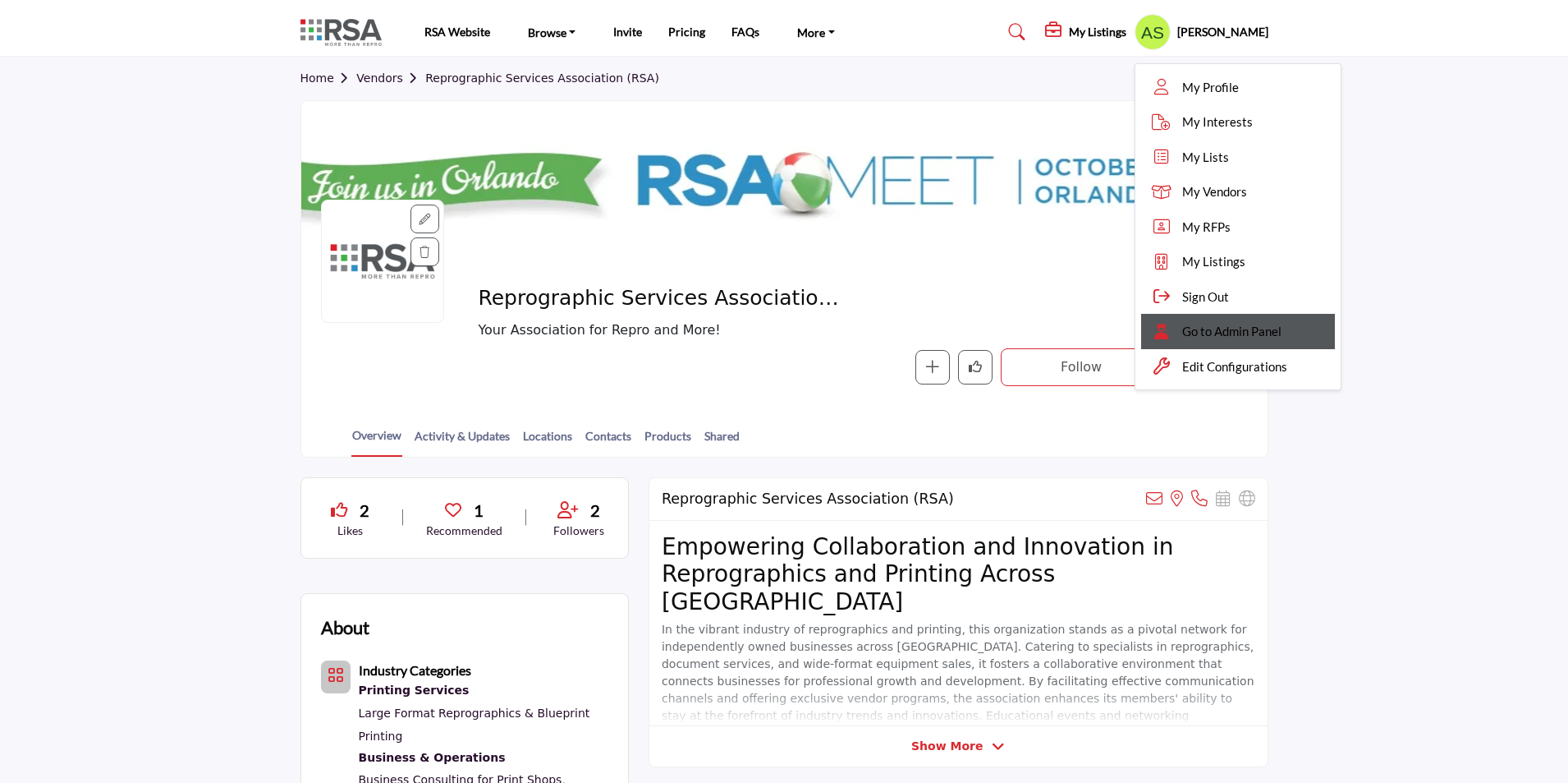
click at [1239, 327] on span "Go to Admin Panel" at bounding box center [1231, 331] width 99 height 19
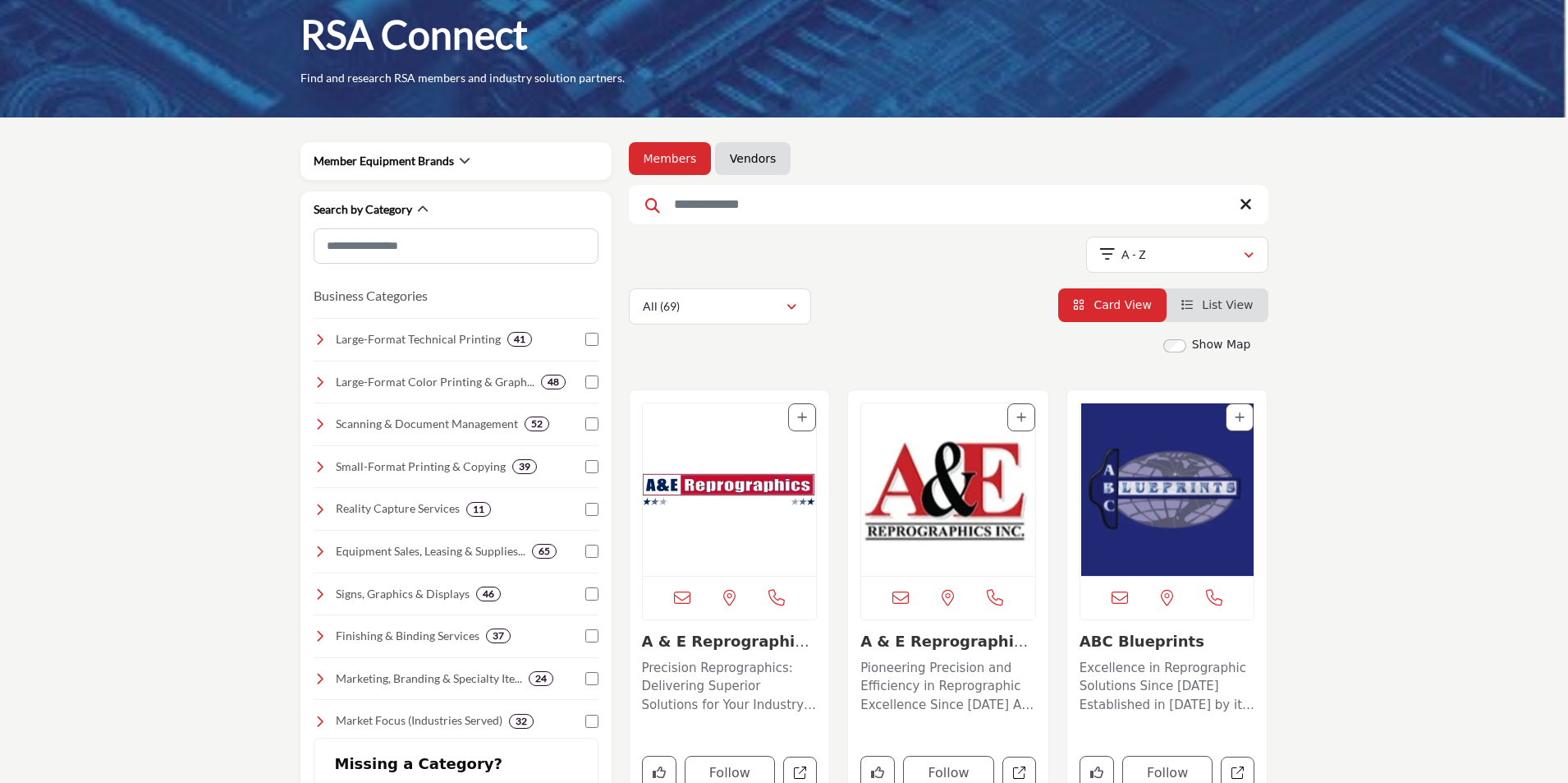
scroll to position [82, 0]
